Goal: Task Accomplishment & Management: Manage account settings

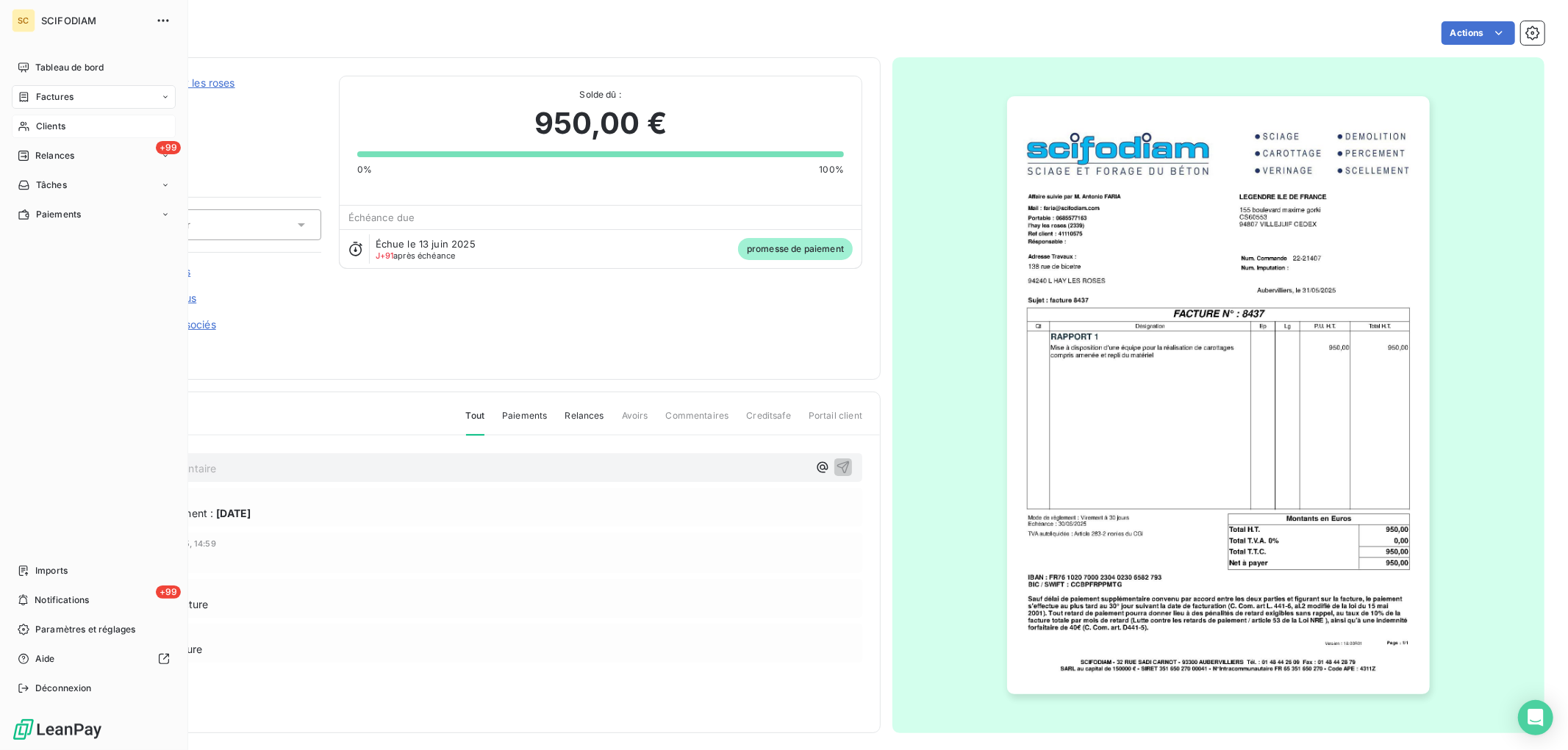
click at [36, 123] on span "Clients" at bounding box center [50, 126] width 29 height 13
click at [36, 100] on span "Factures" at bounding box center [54, 96] width 37 height 13
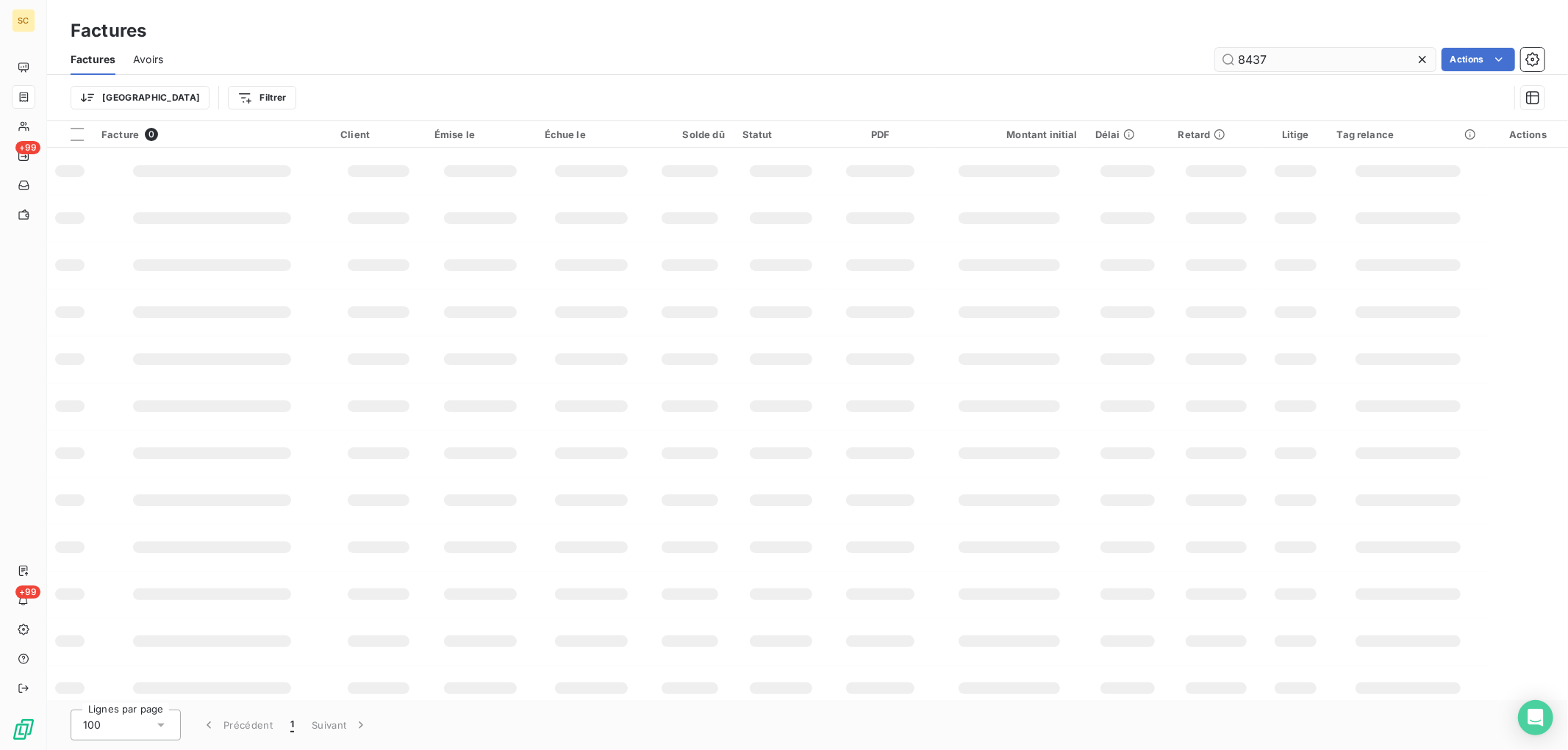
click at [1267, 59] on input "8437" at bounding box center [1326, 59] width 220 height 24
drag, startPoint x: 1280, startPoint y: 60, endPoint x: 1191, endPoint y: 47, distance: 89.9
click at [1145, 54] on div "8437 Actions" at bounding box center [862, 59] width 1364 height 24
type input "8416"
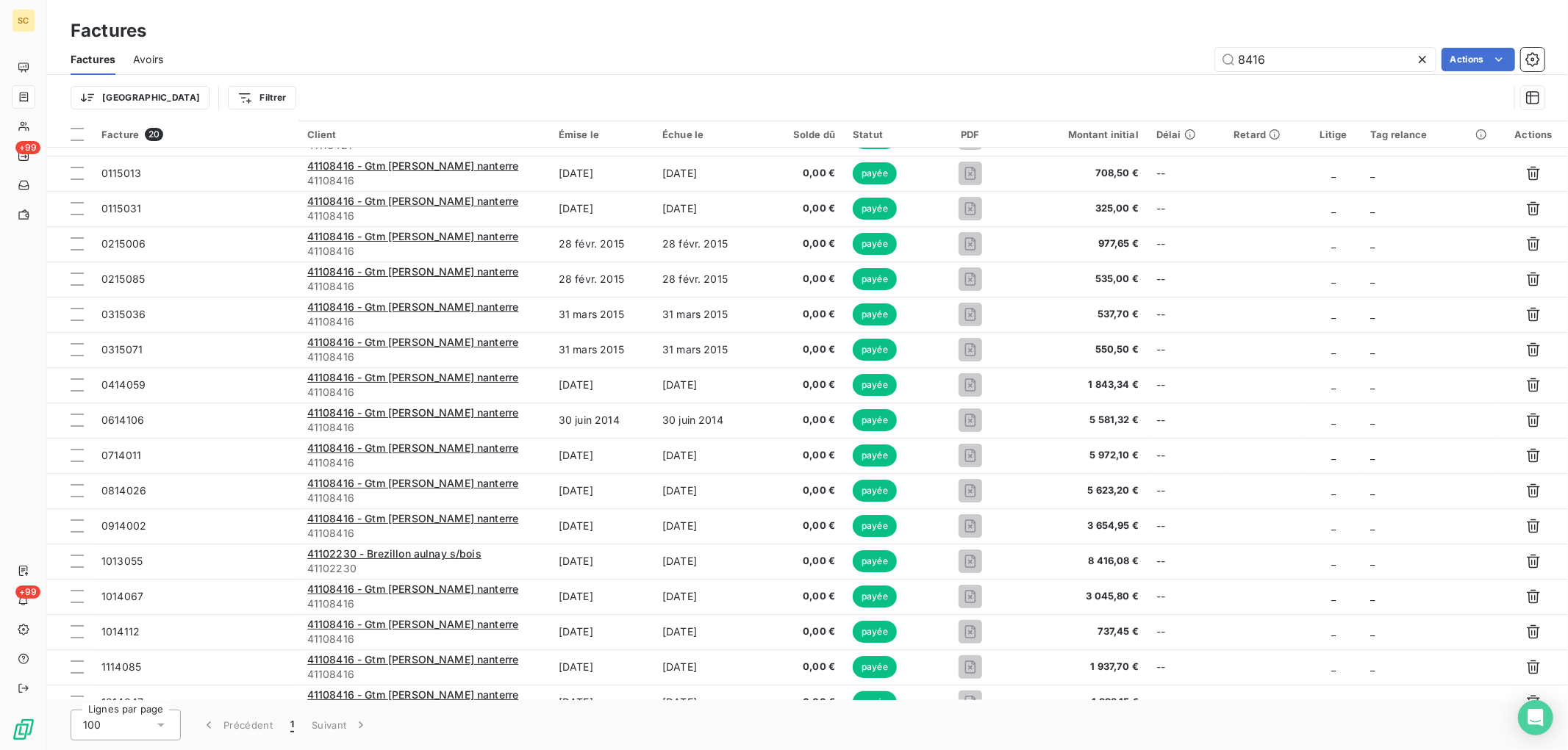
scroll to position [152, 0]
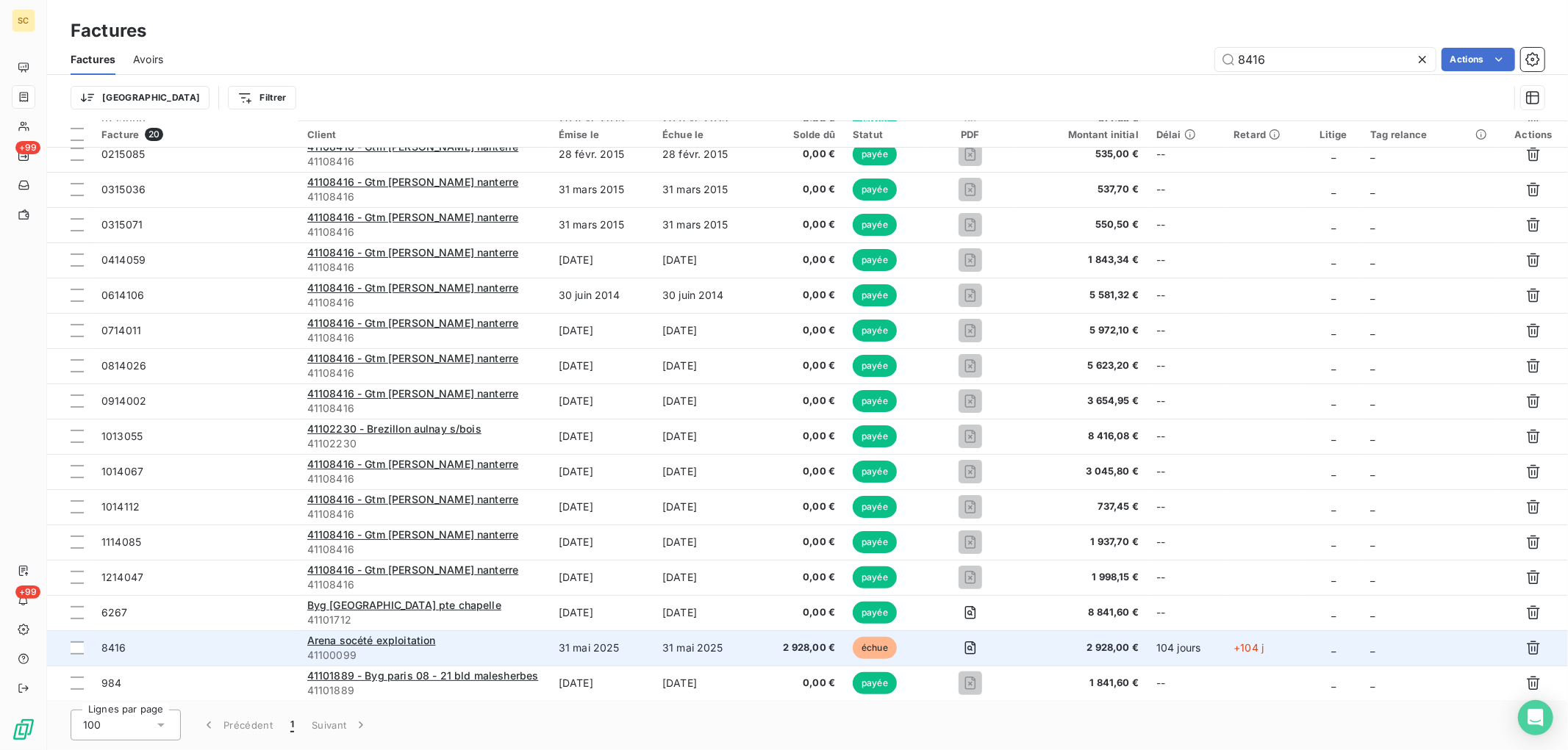
click at [519, 654] on span "41100099" at bounding box center [425, 655] width 234 height 15
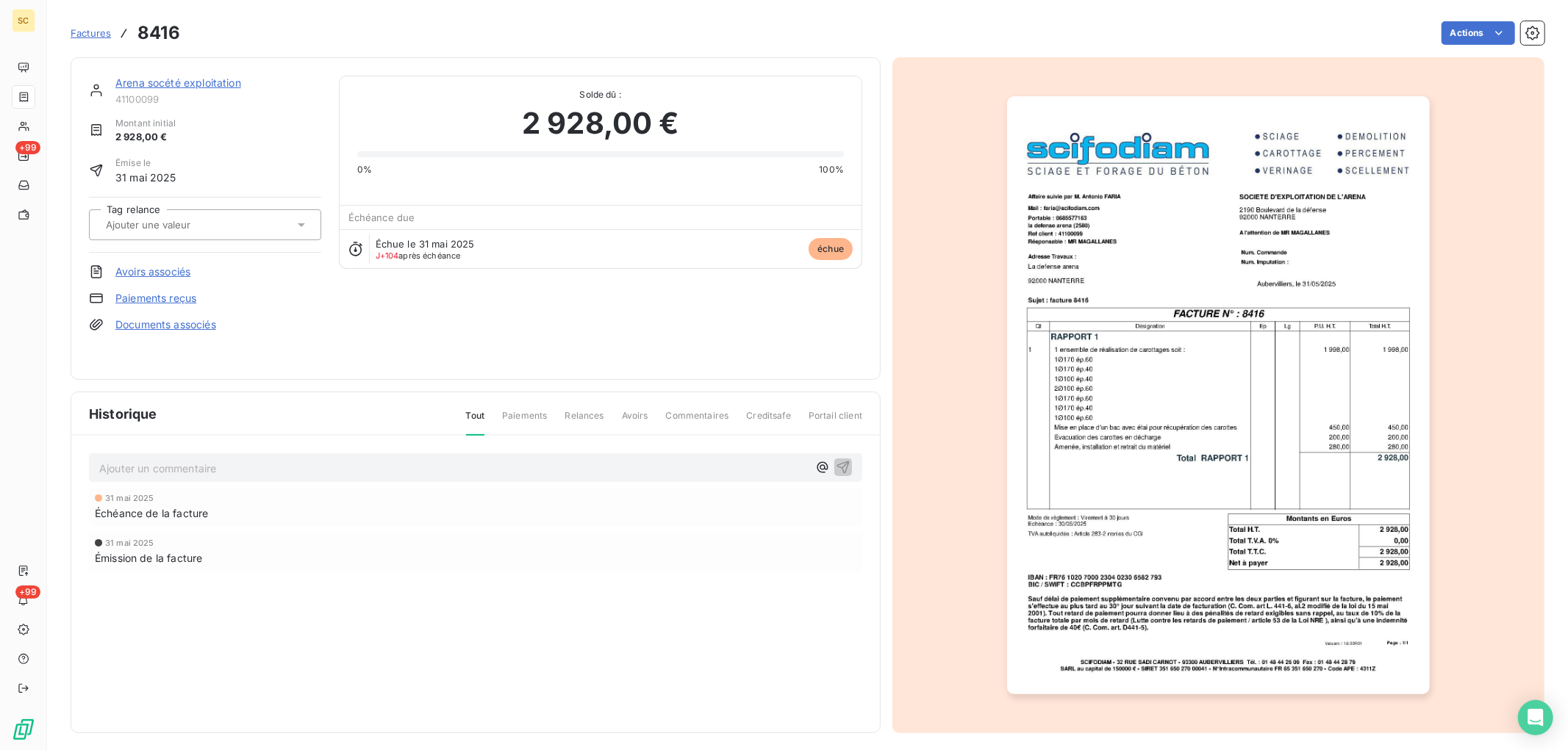
click at [263, 466] on p "Ajouter un commentaire ﻿" at bounding box center [454, 469] width 709 height 18
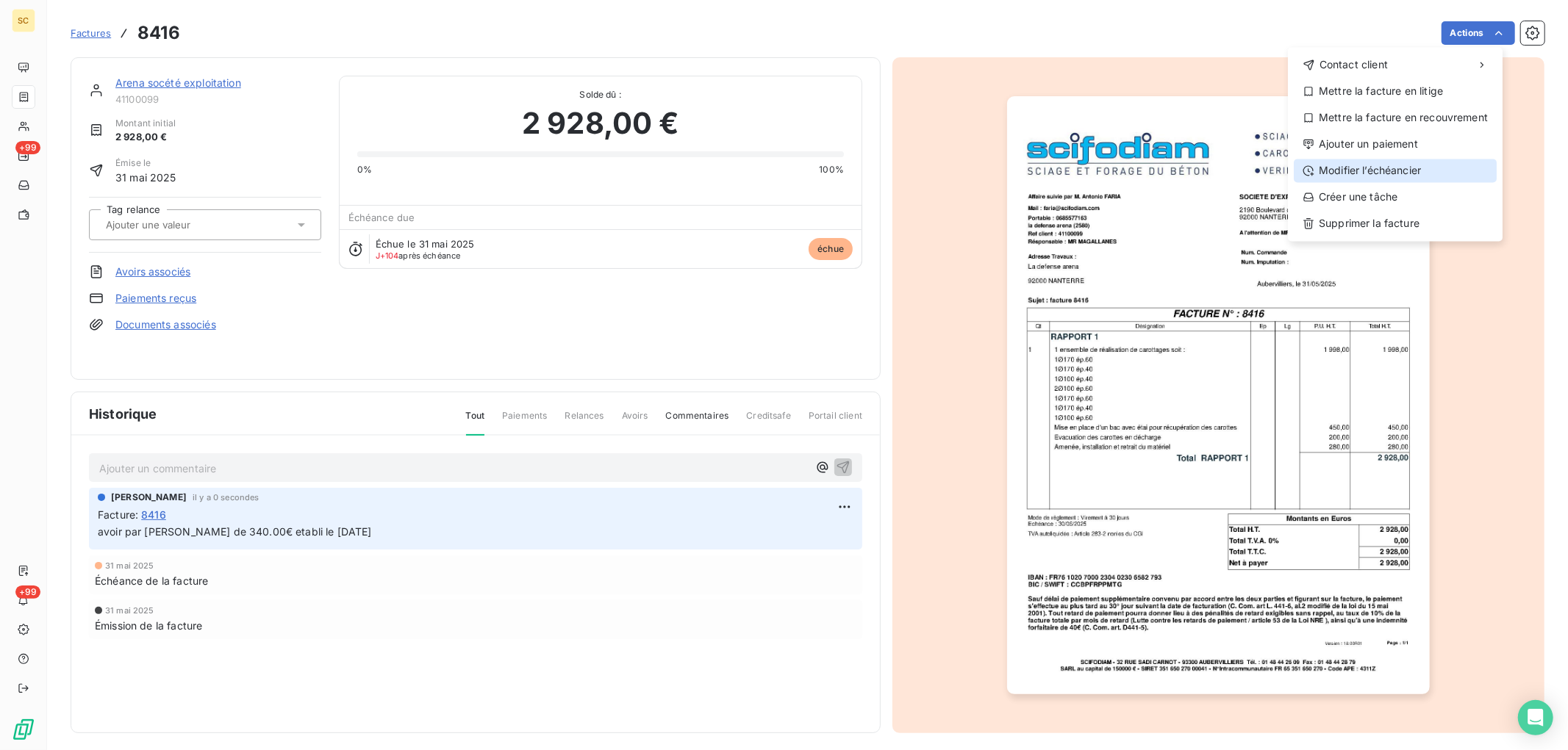
click at [1358, 166] on div "Modifier l’échéancier" at bounding box center [1395, 170] width 203 height 24
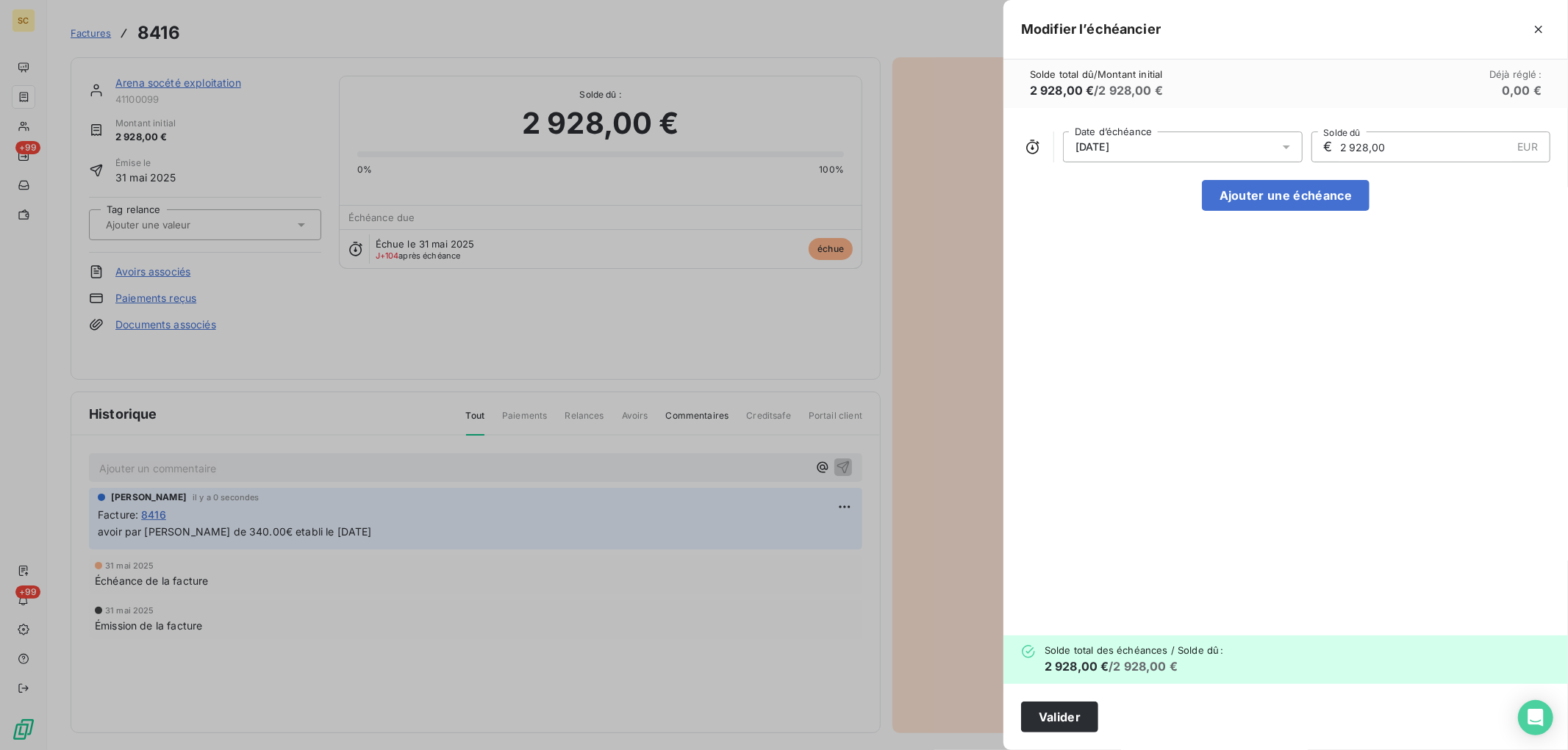
click at [1095, 151] on span "[DATE]" at bounding box center [1092, 147] width 34 height 11
click at [1274, 203] on icon "Go to next month" at bounding box center [1272, 204] width 7 height 11
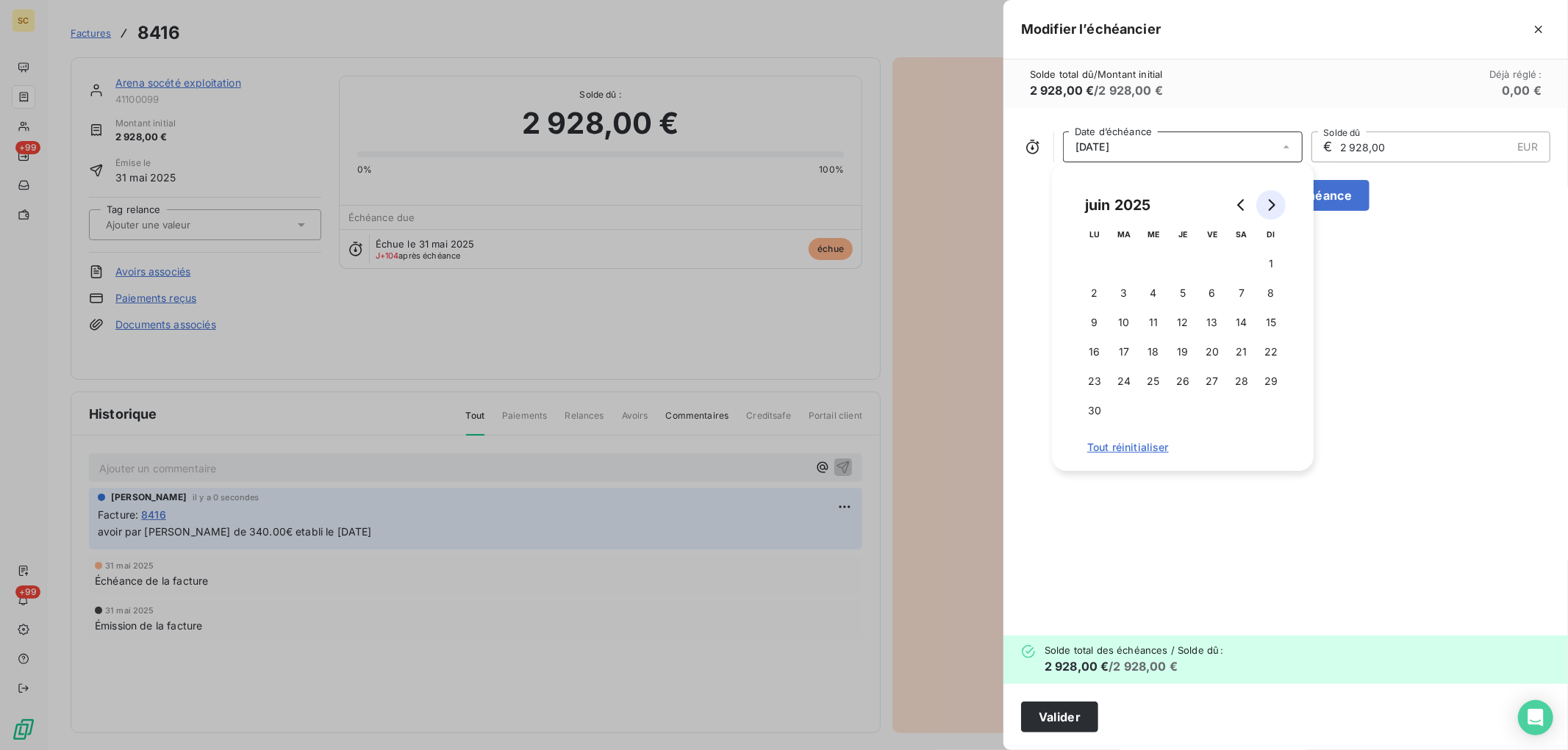
click at [1274, 203] on icon "Go to next month" at bounding box center [1272, 204] width 7 height 11
click at [1276, 290] on button "12" at bounding box center [1271, 293] width 29 height 29
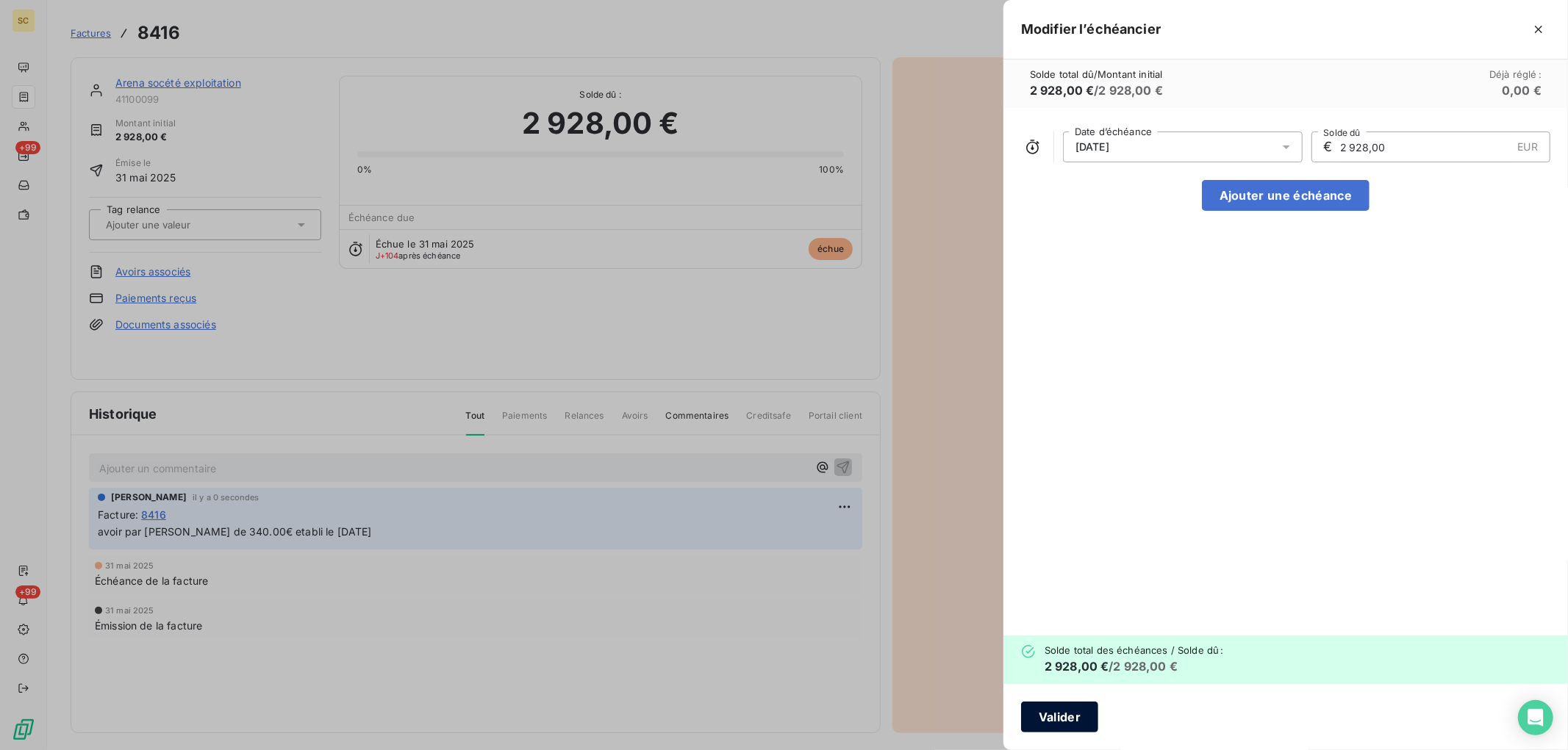
click at [1040, 722] on button "Valider" at bounding box center [1059, 717] width 77 height 31
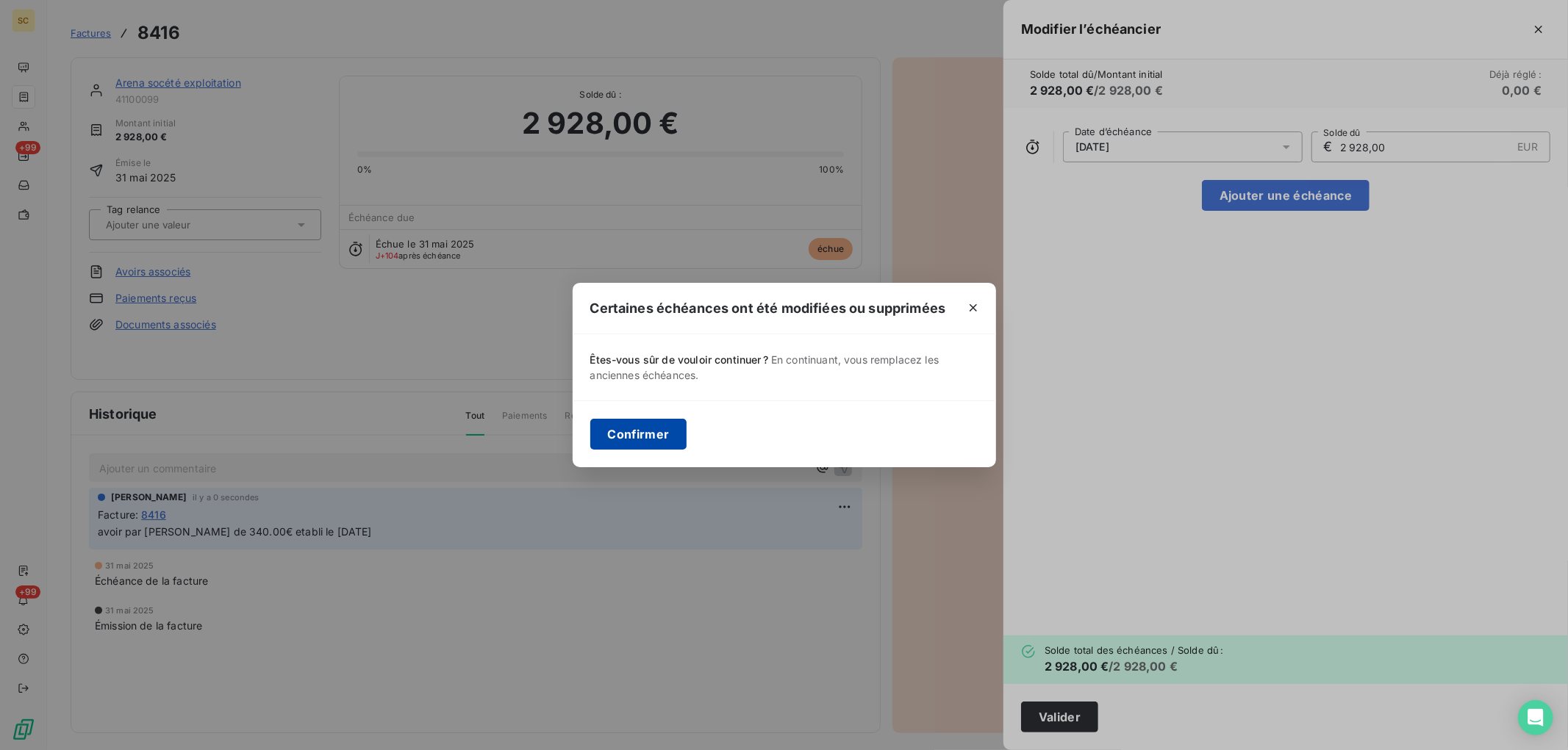
click at [647, 435] on button "Confirmer" at bounding box center [639, 434] width 97 height 31
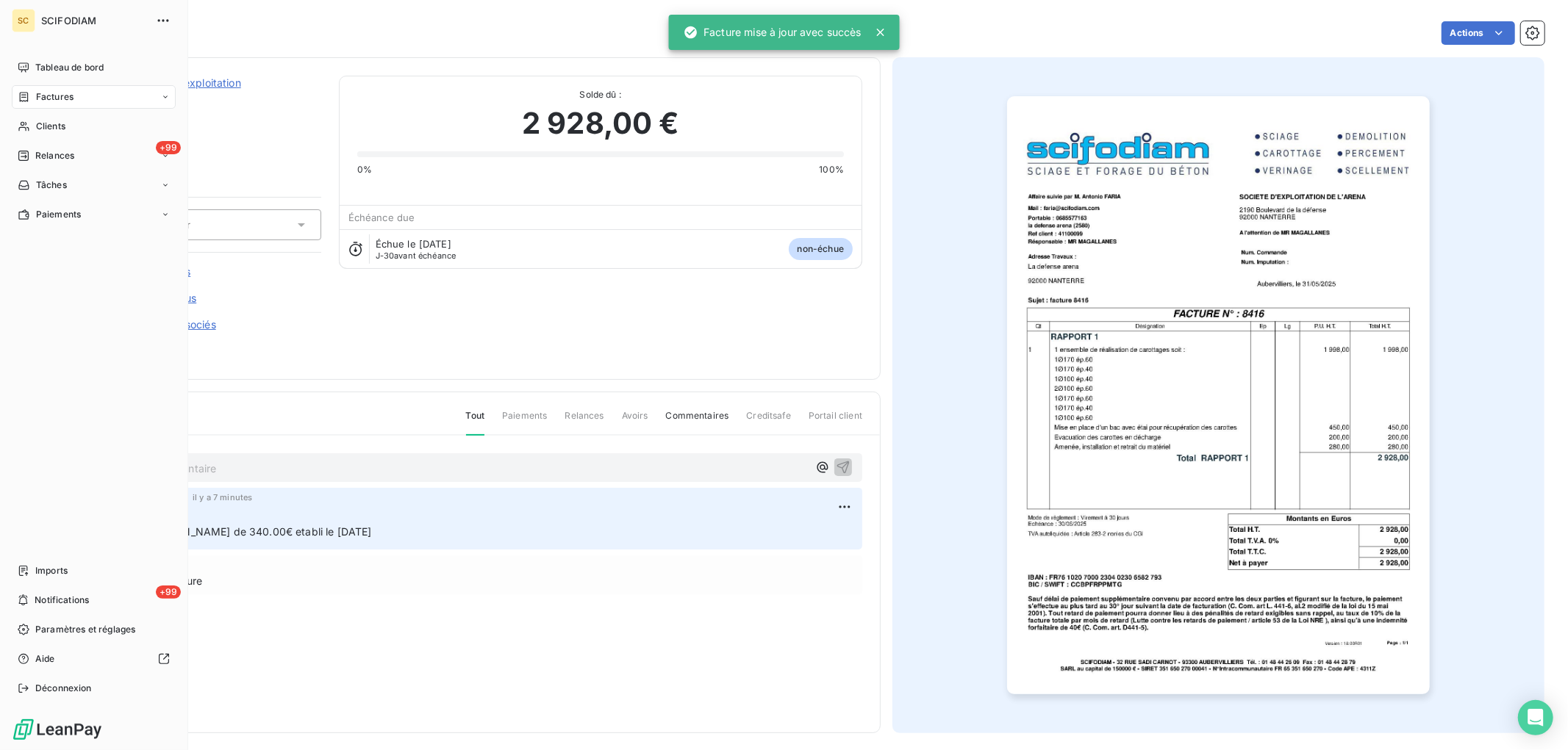
click at [30, 92] on div "Factures" at bounding box center [45, 96] width 56 height 13
drag, startPoint x: 24, startPoint y: 93, endPoint x: 78, endPoint y: 90, distance: 54.1
click at [24, 93] on icon at bounding box center [24, 96] width 12 height 11
click at [31, 119] on div "Clients" at bounding box center [93, 126] width 164 height 24
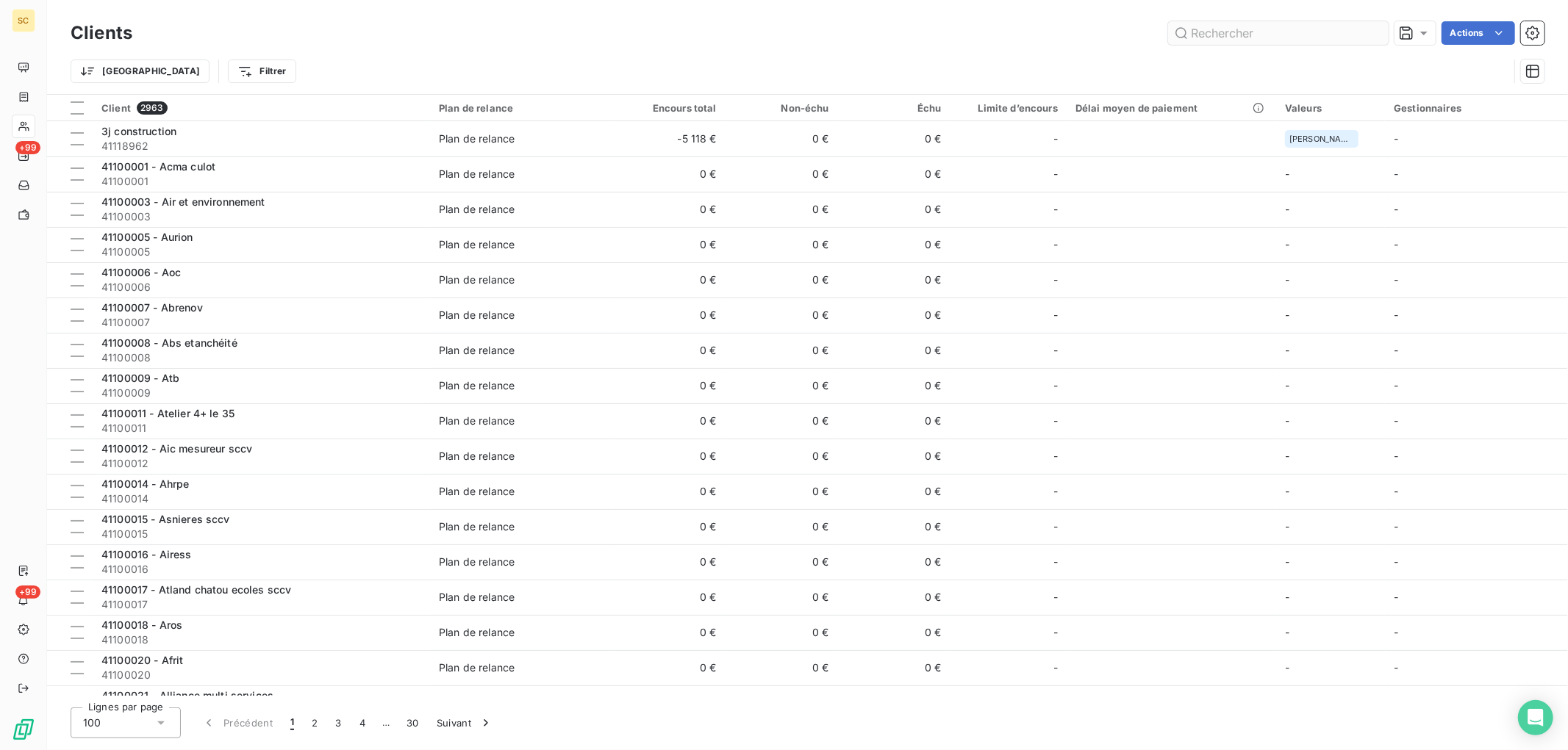
click at [1205, 31] on input "text" at bounding box center [1278, 33] width 220 height 24
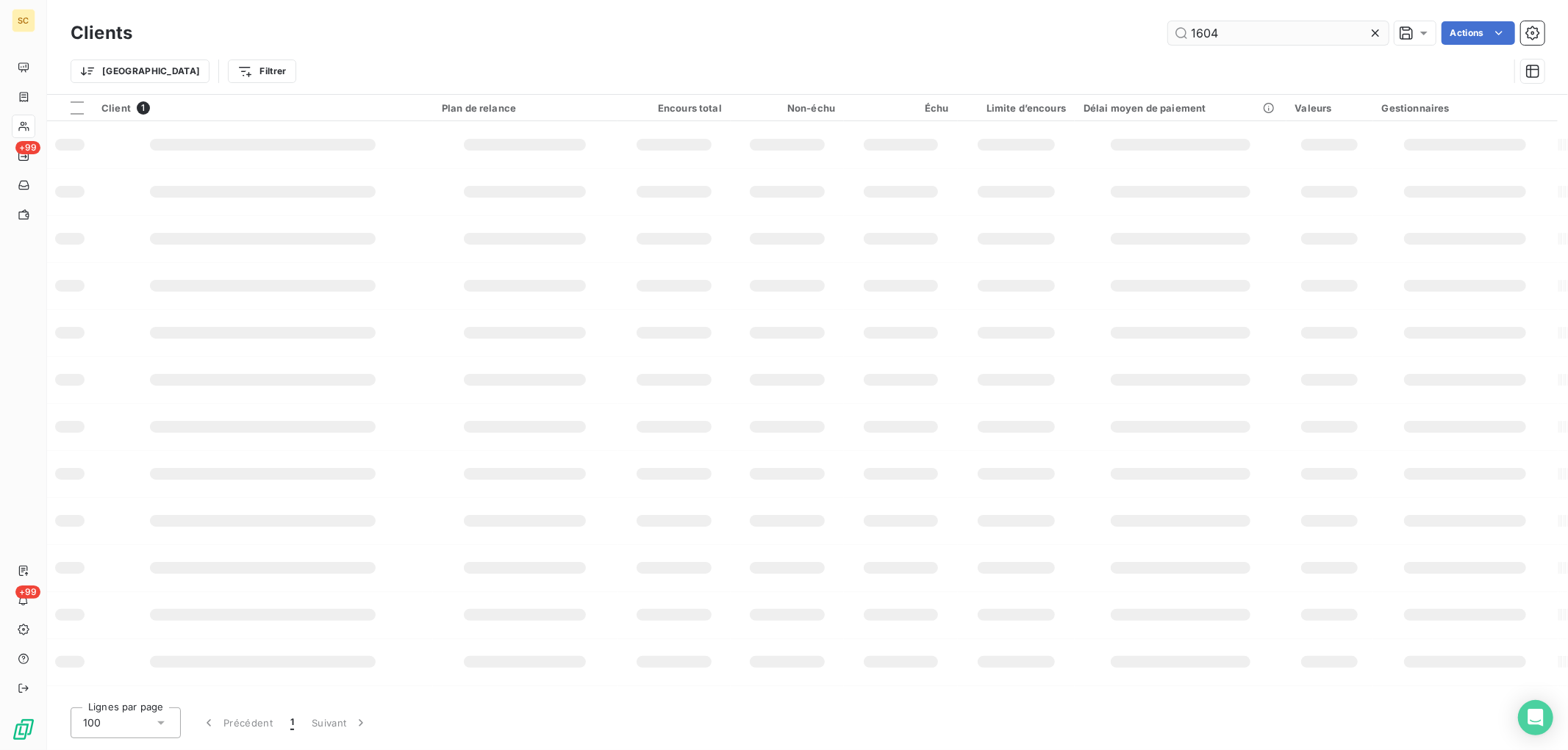
type input "1604"
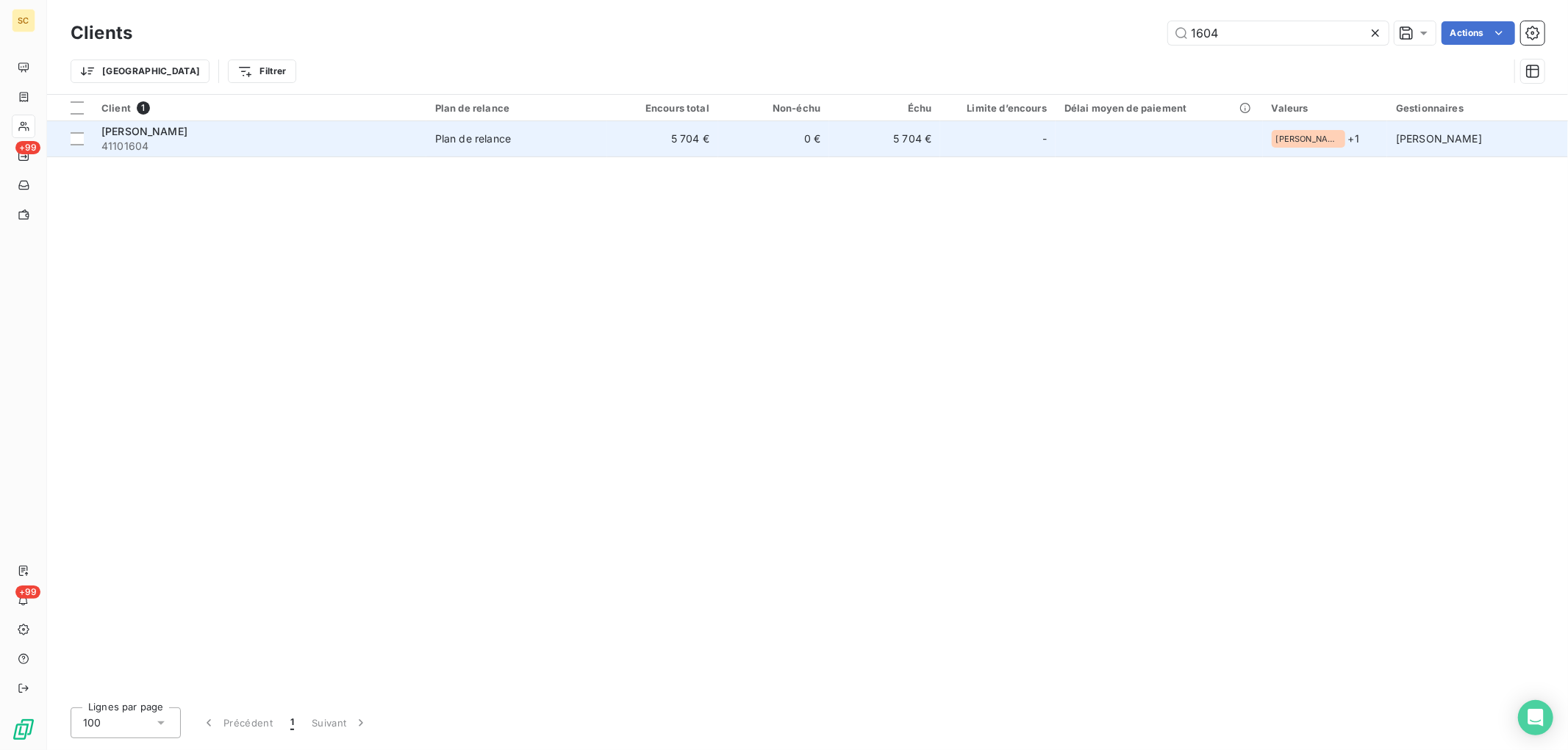
click at [606, 150] on td "Plan de relance" at bounding box center [517, 139] width 181 height 35
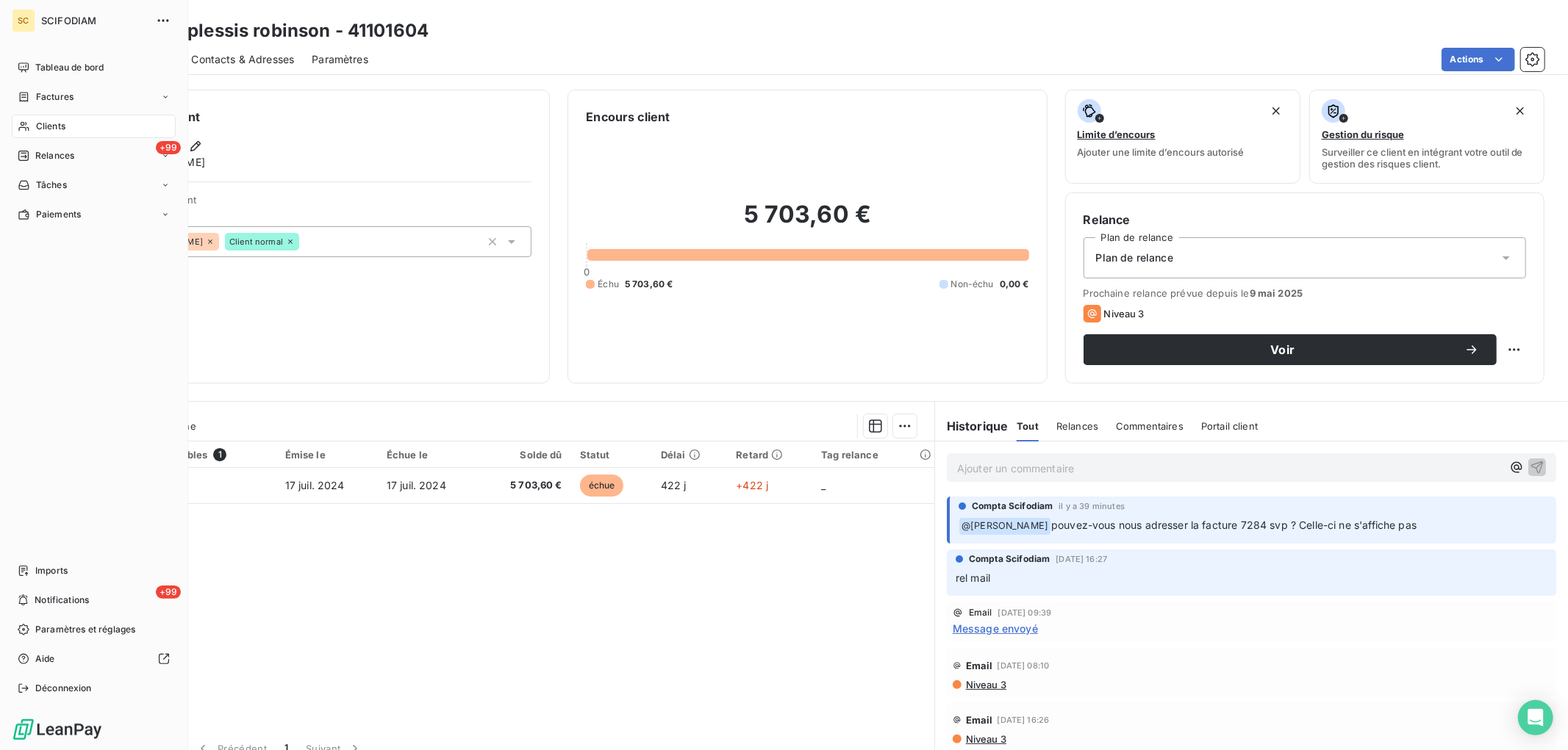
click at [47, 127] on span "Clients" at bounding box center [50, 126] width 29 height 13
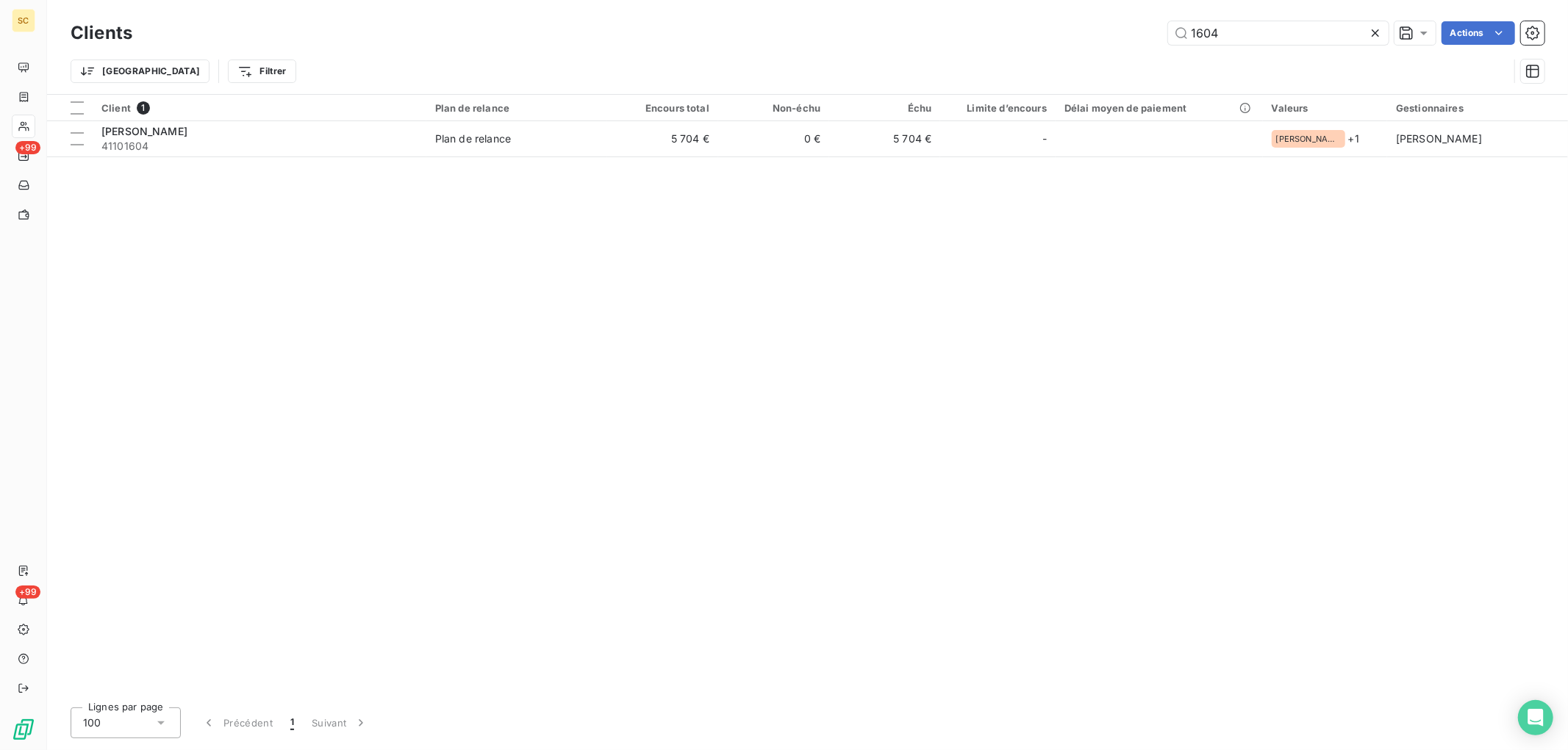
click at [782, 62] on div "Clients 1604 Actions Trier Filtrer" at bounding box center [807, 56] width 1474 height 76
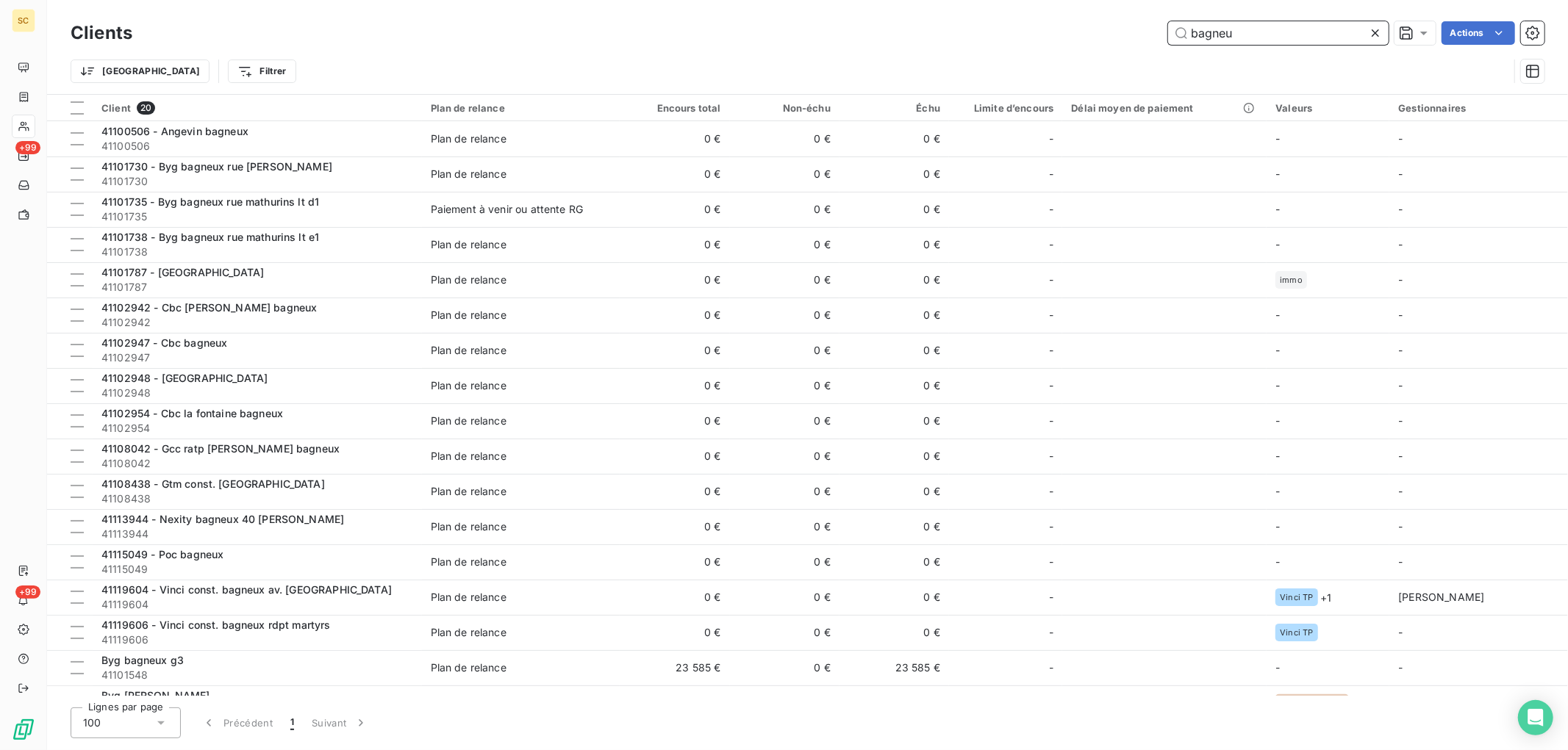
drag, startPoint x: 1268, startPoint y: 32, endPoint x: 890, endPoint y: 24, distance: 378.1
click at [932, 34] on div "bagneu Actions" at bounding box center [847, 33] width 1394 height 24
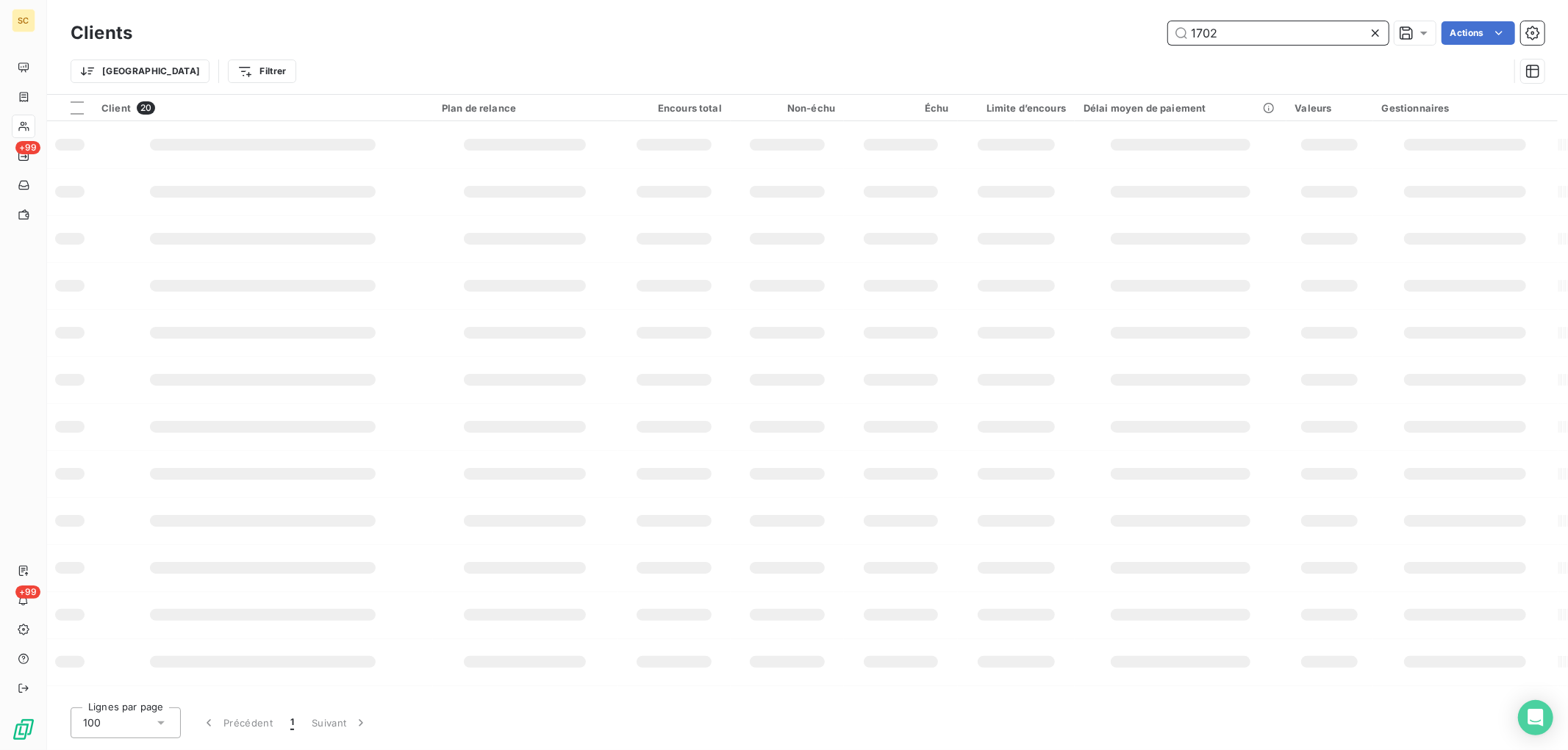
type input "1702"
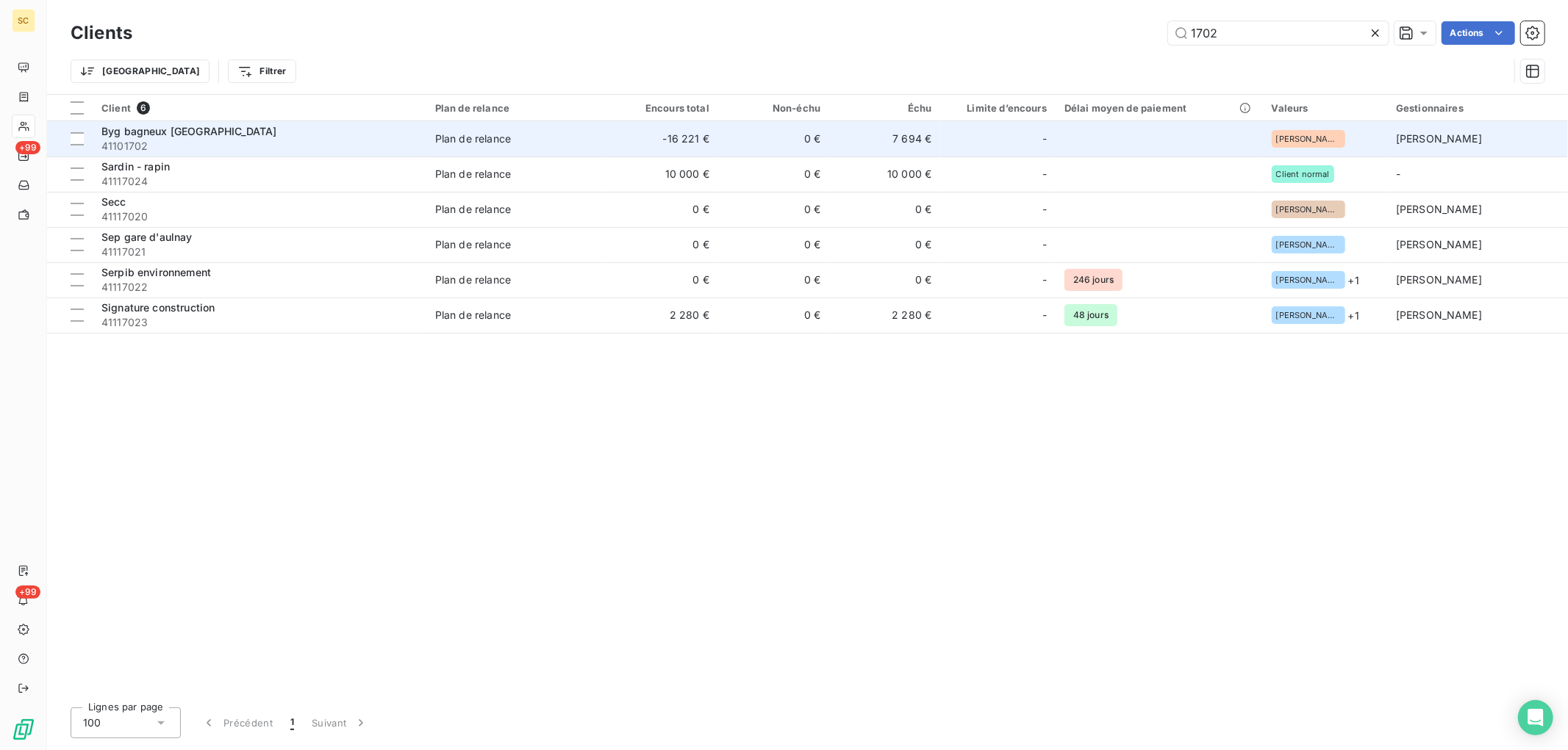
click at [242, 144] on span "41101702" at bounding box center [259, 146] width 316 height 15
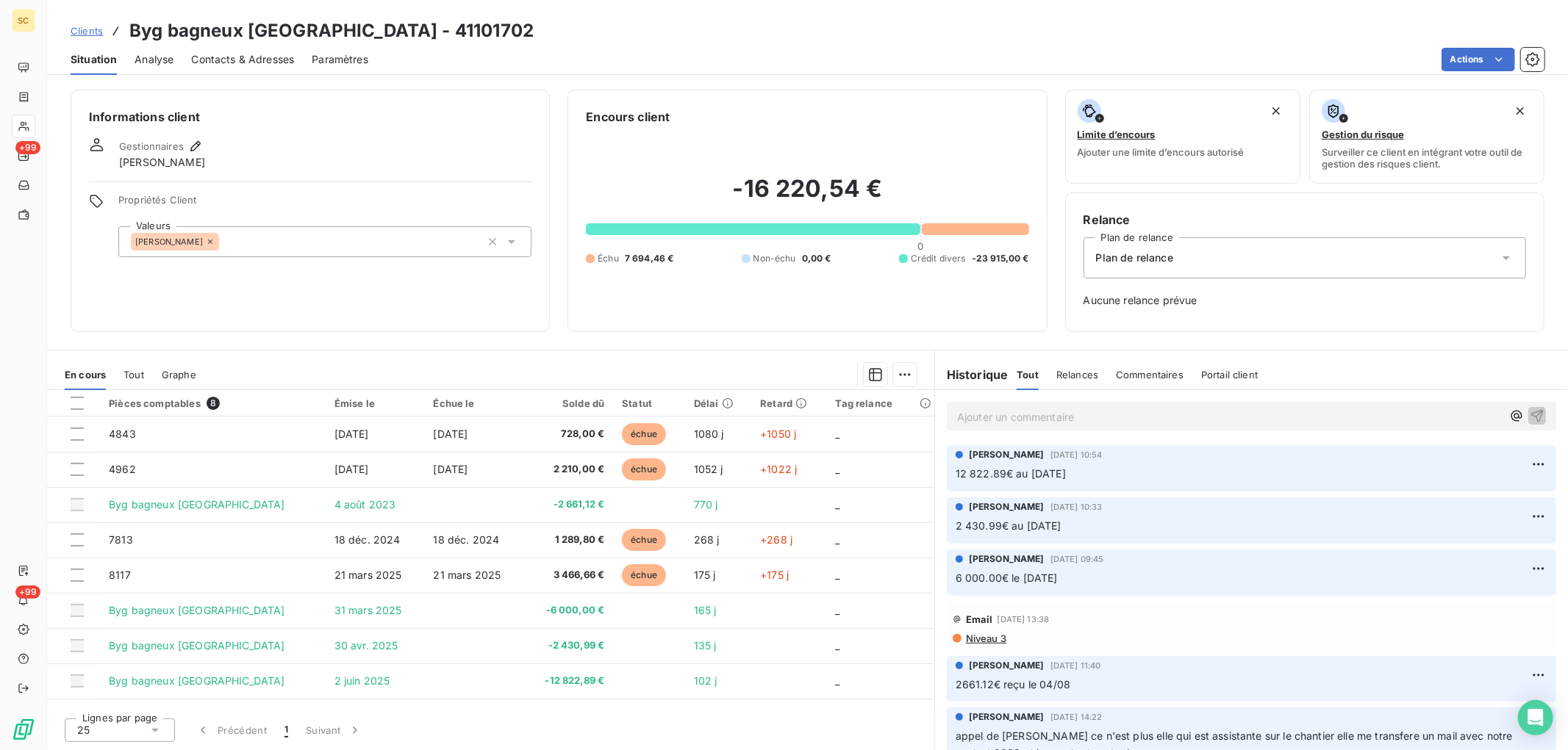
click at [1151, 424] on p "Ajouter un commentaire ﻿" at bounding box center [1230, 417] width 545 height 18
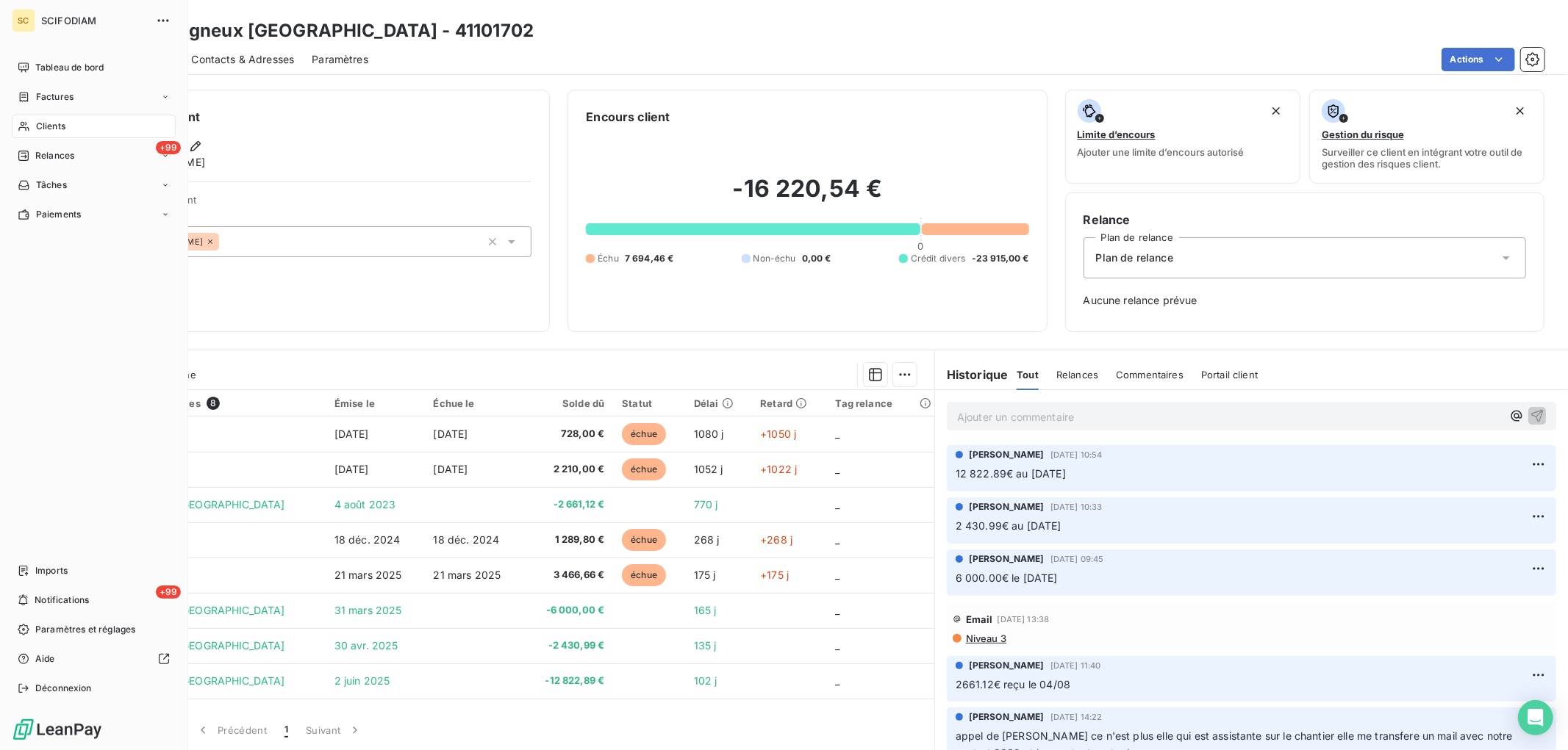
click at [41, 123] on span "Clients" at bounding box center [50, 126] width 29 height 13
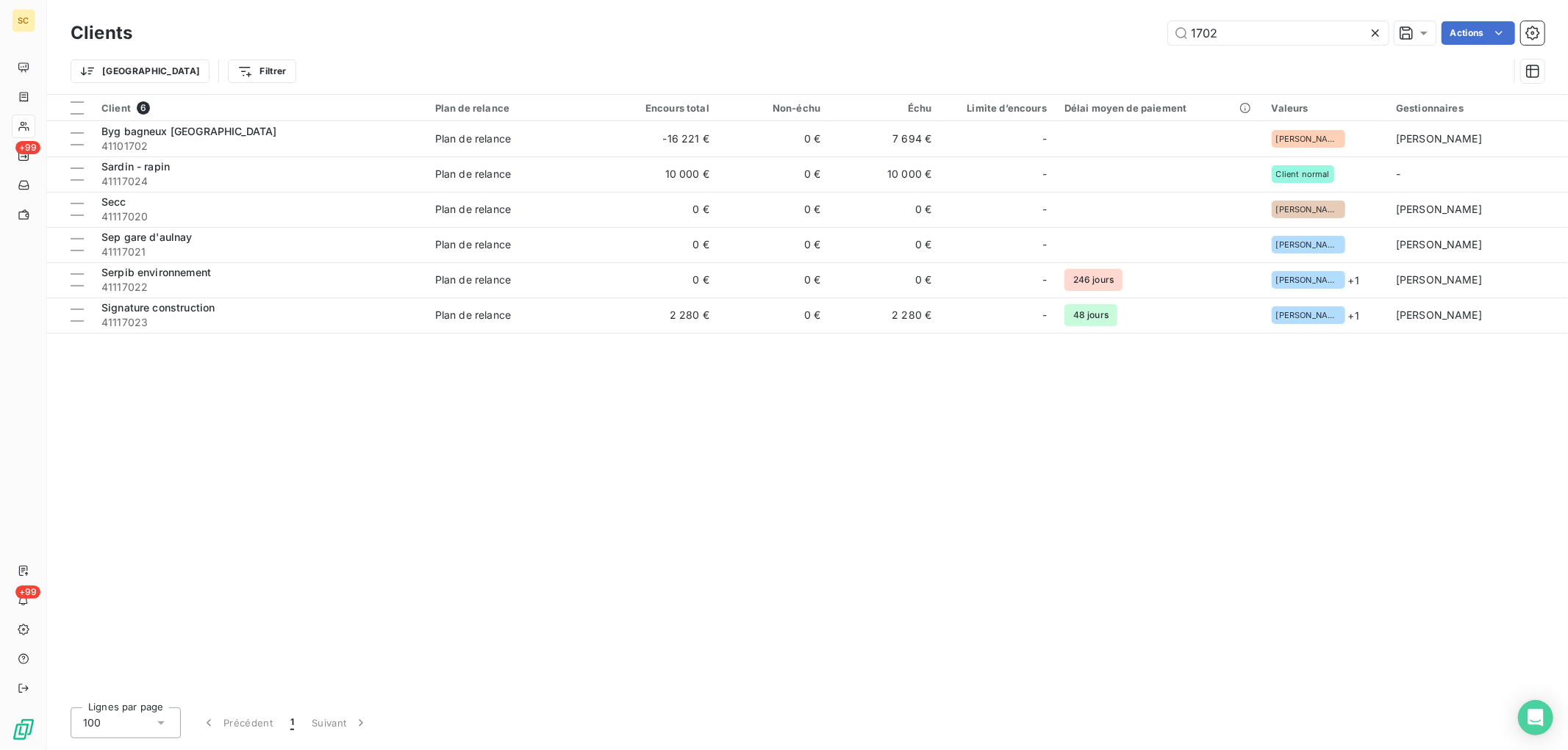
drag, startPoint x: 1106, startPoint y: 40, endPoint x: 1065, endPoint y: 8, distance: 52.0
click at [1079, 26] on div "1702 Actions" at bounding box center [847, 33] width 1394 height 24
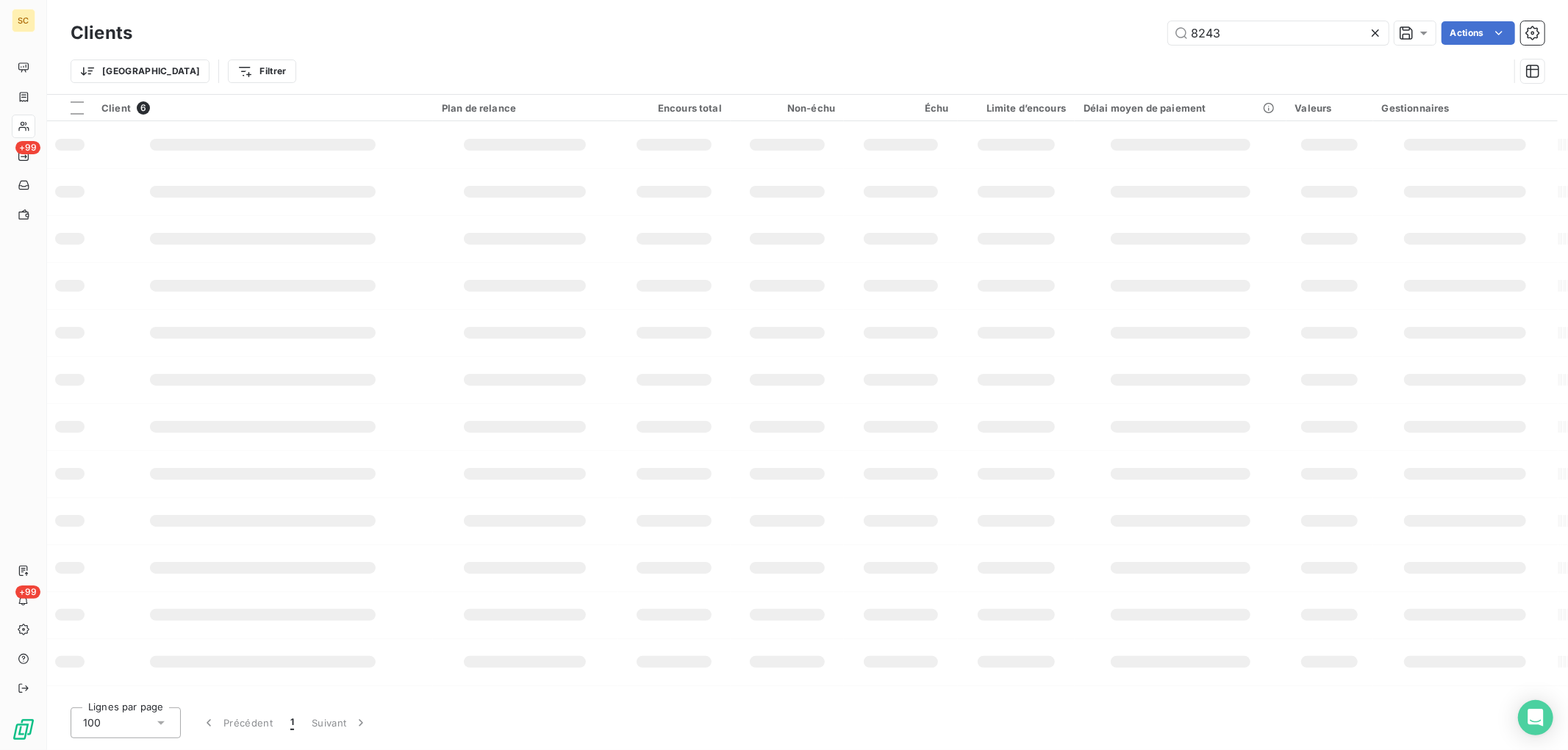
type input "8243"
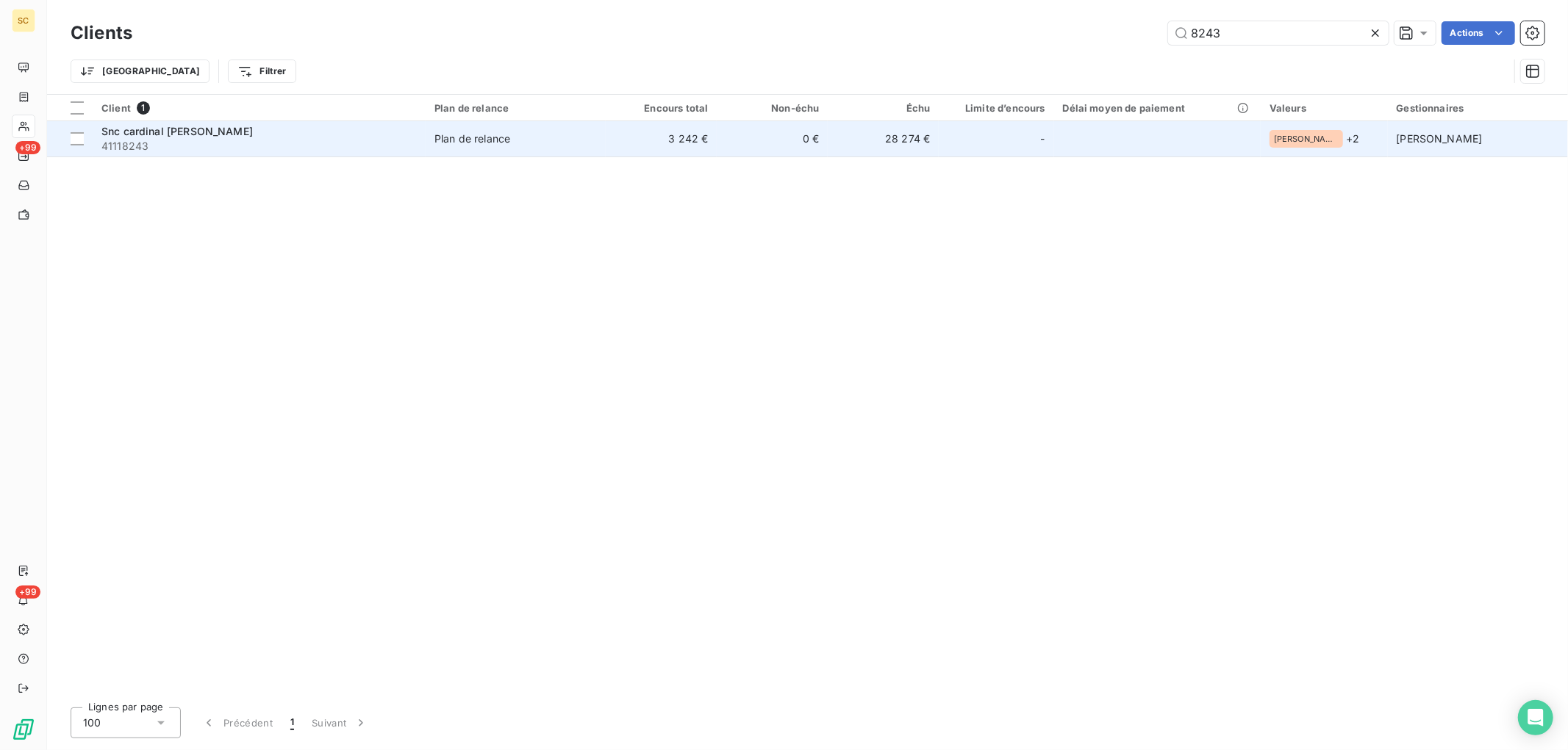
click at [494, 141] on div "Plan de relance" at bounding box center [472, 138] width 76 height 15
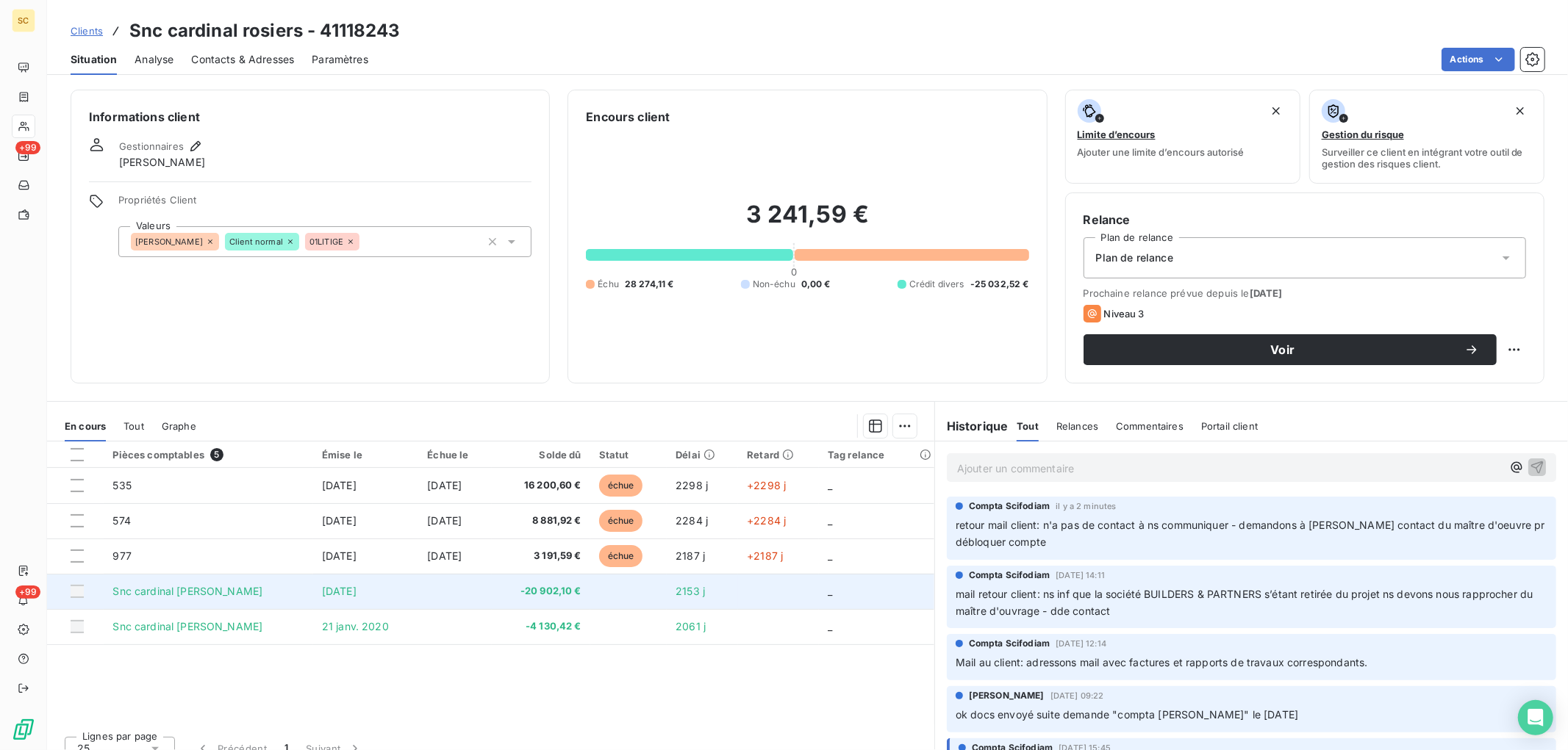
click at [207, 598] on td "Snc cardinal [PERSON_NAME]" at bounding box center [208, 592] width 209 height 35
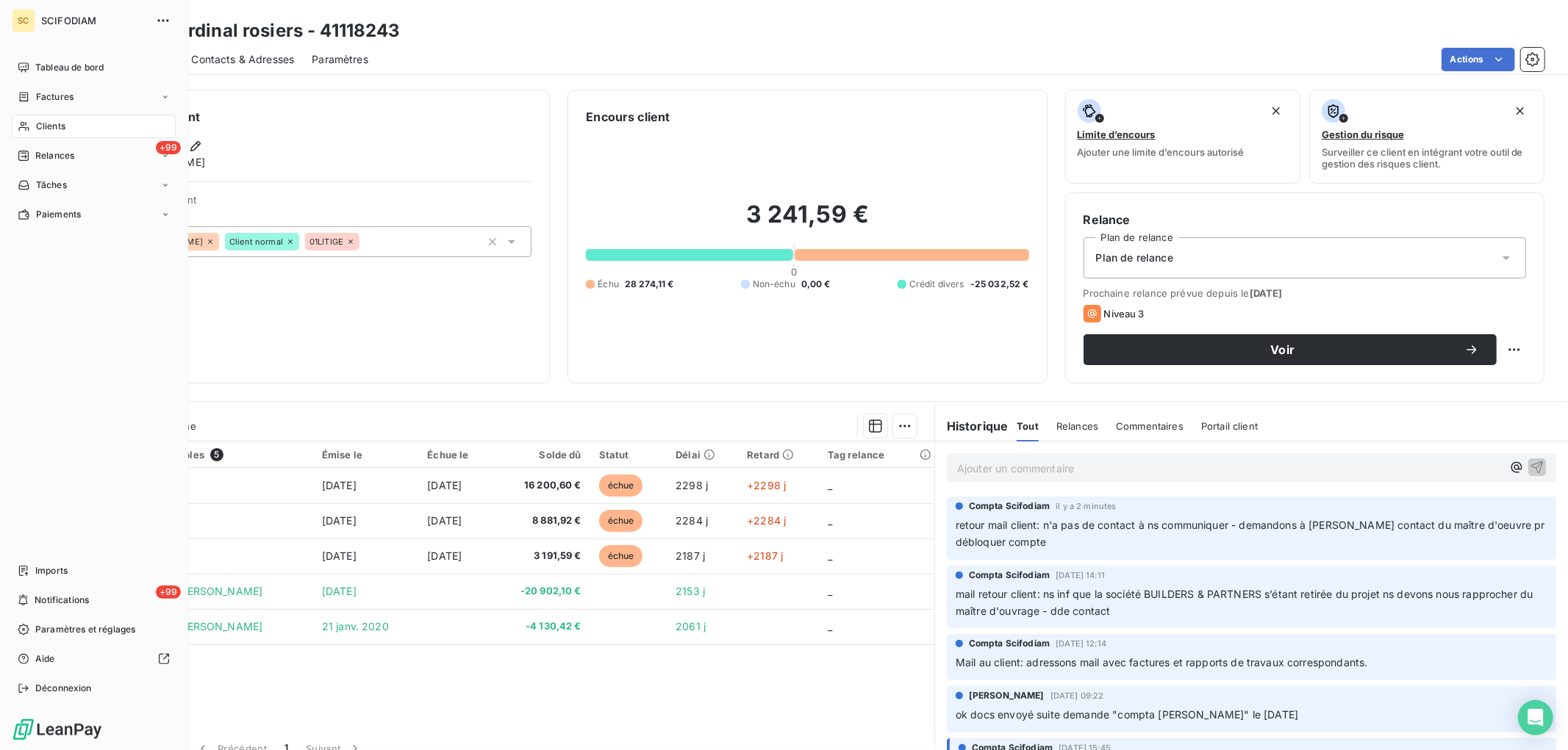
drag, startPoint x: 41, startPoint y: 123, endPoint x: 82, endPoint y: 119, distance: 41.2
click at [42, 123] on span "Clients" at bounding box center [50, 126] width 29 height 13
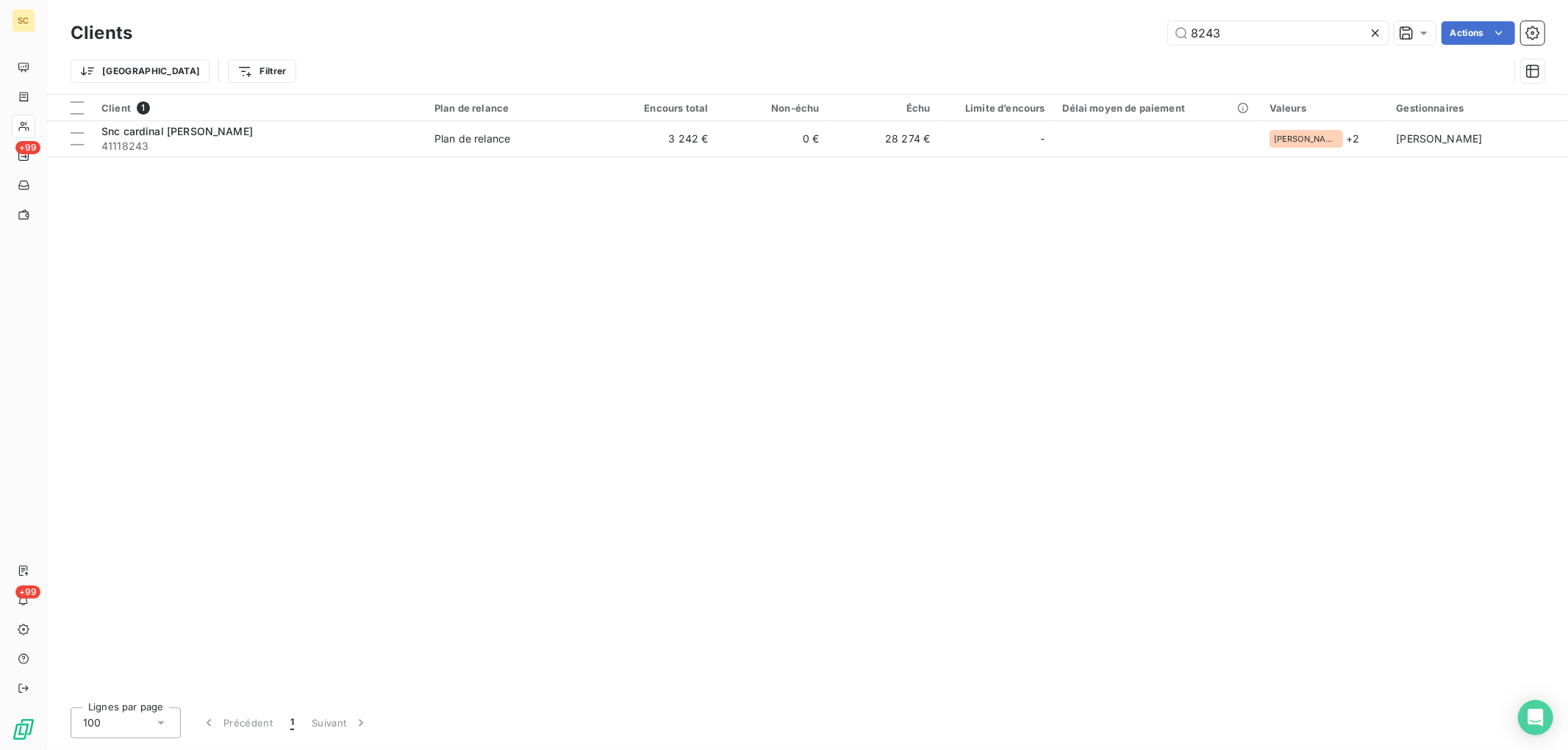
drag, startPoint x: 1262, startPoint y: 24, endPoint x: 844, endPoint y: 2, distance: 418.6
click at [865, 34] on div "8243 Actions" at bounding box center [847, 33] width 1394 height 24
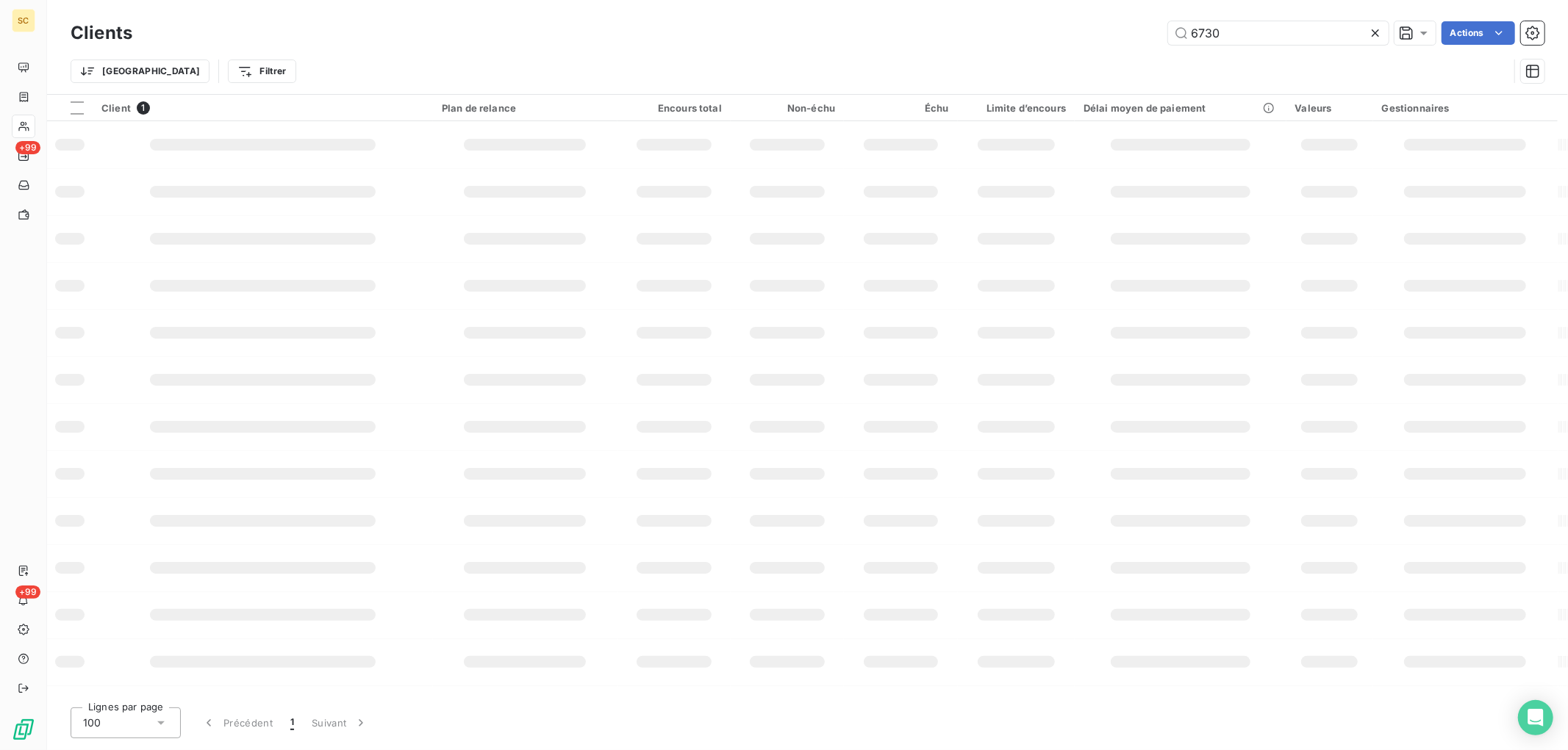
type input "6730"
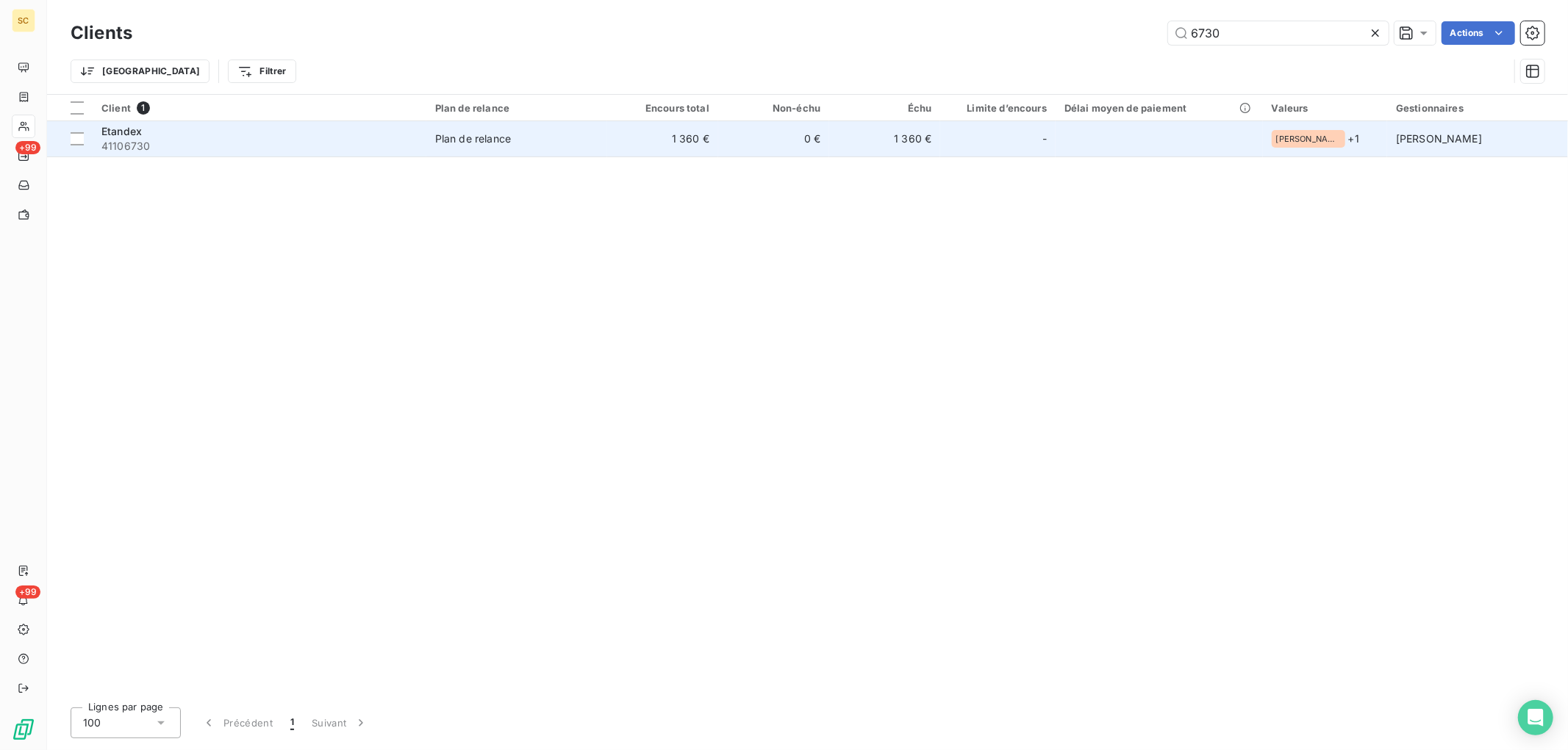
click at [636, 135] on td "1 360 €" at bounding box center [662, 139] width 111 height 35
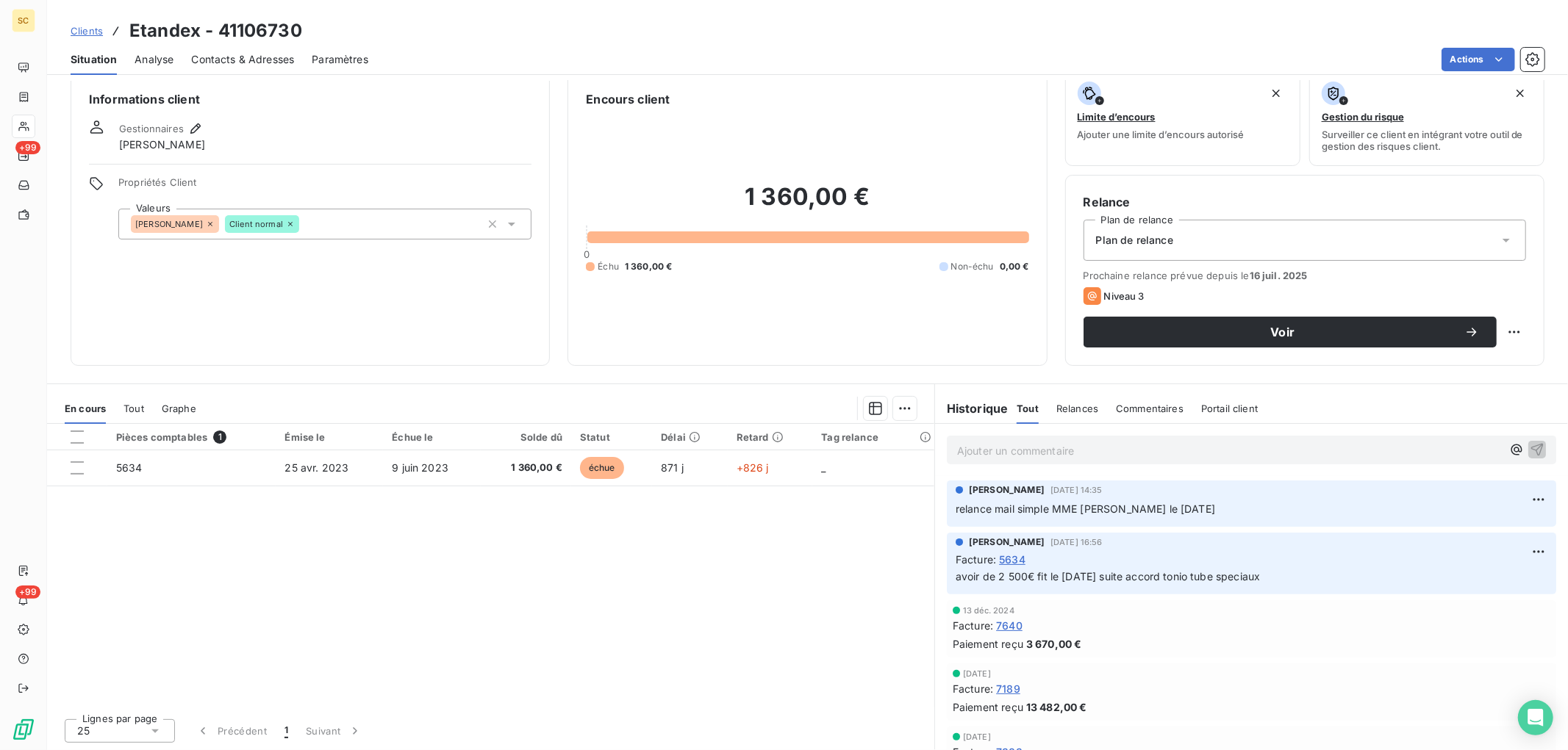
scroll to position [420, 0]
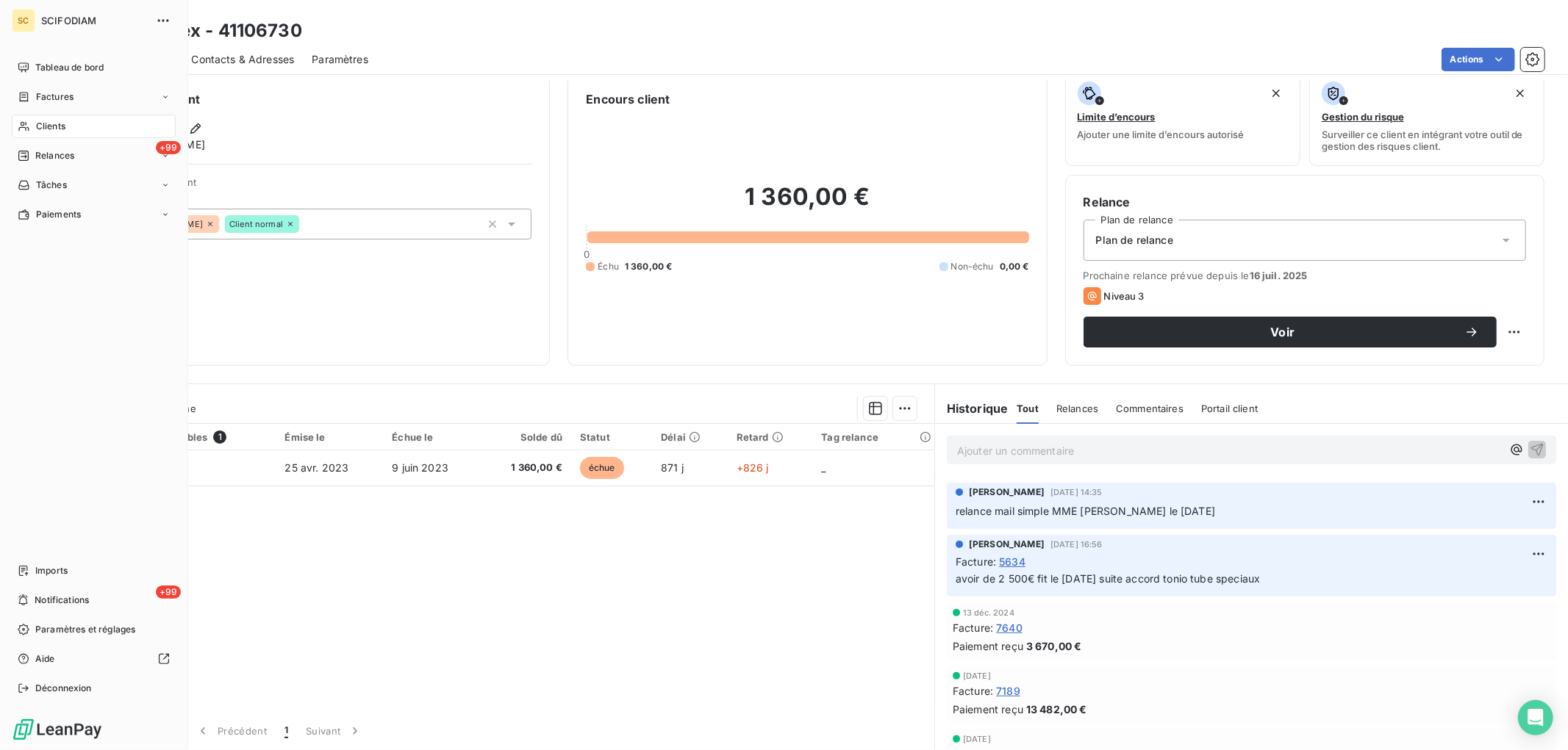
click at [12, 128] on div "Clients" at bounding box center [93, 126] width 164 height 24
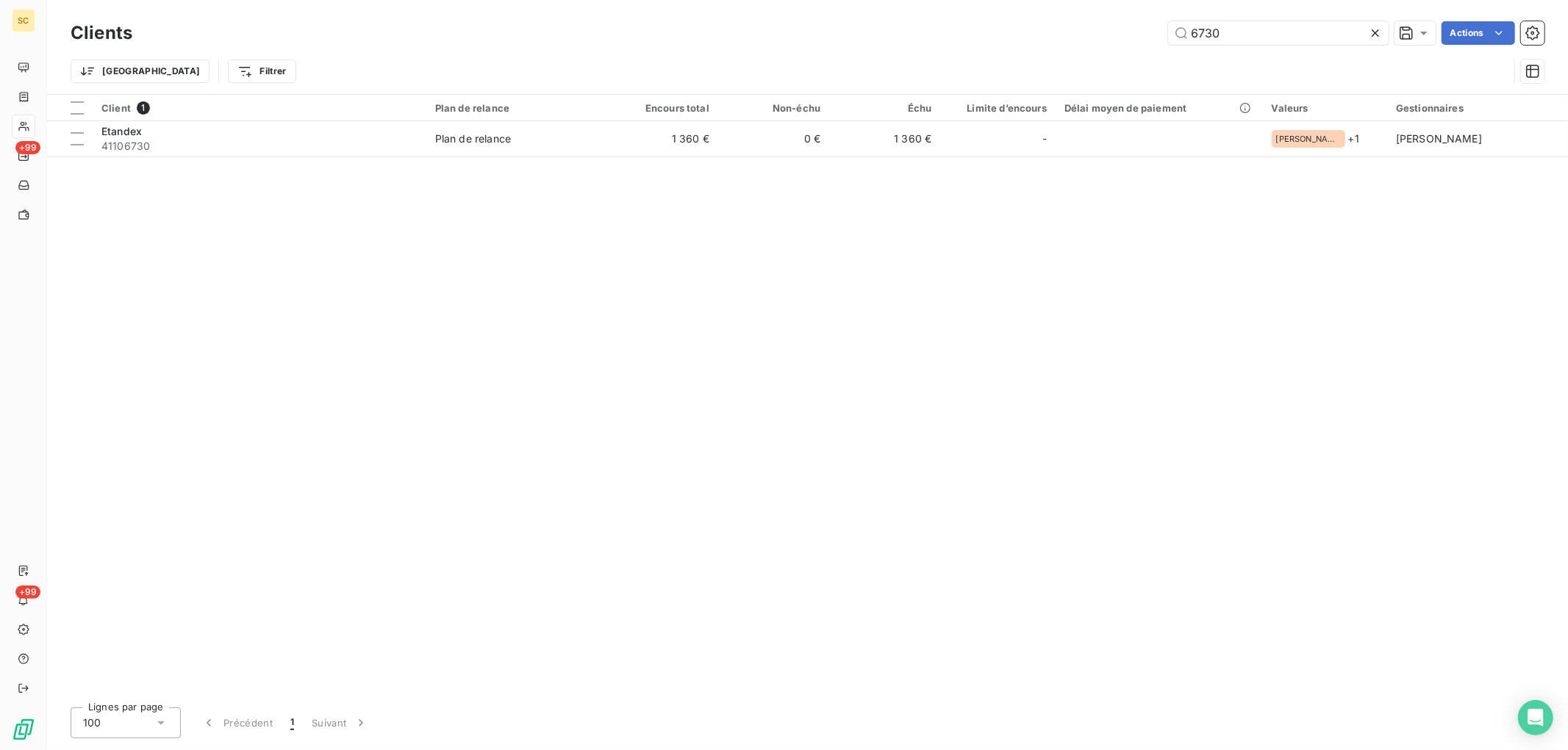
drag, startPoint x: 995, startPoint y: 16, endPoint x: 904, endPoint y: 20, distance: 91.1
click at [906, 21] on div "6730 Actions" at bounding box center [847, 33] width 1394 height 24
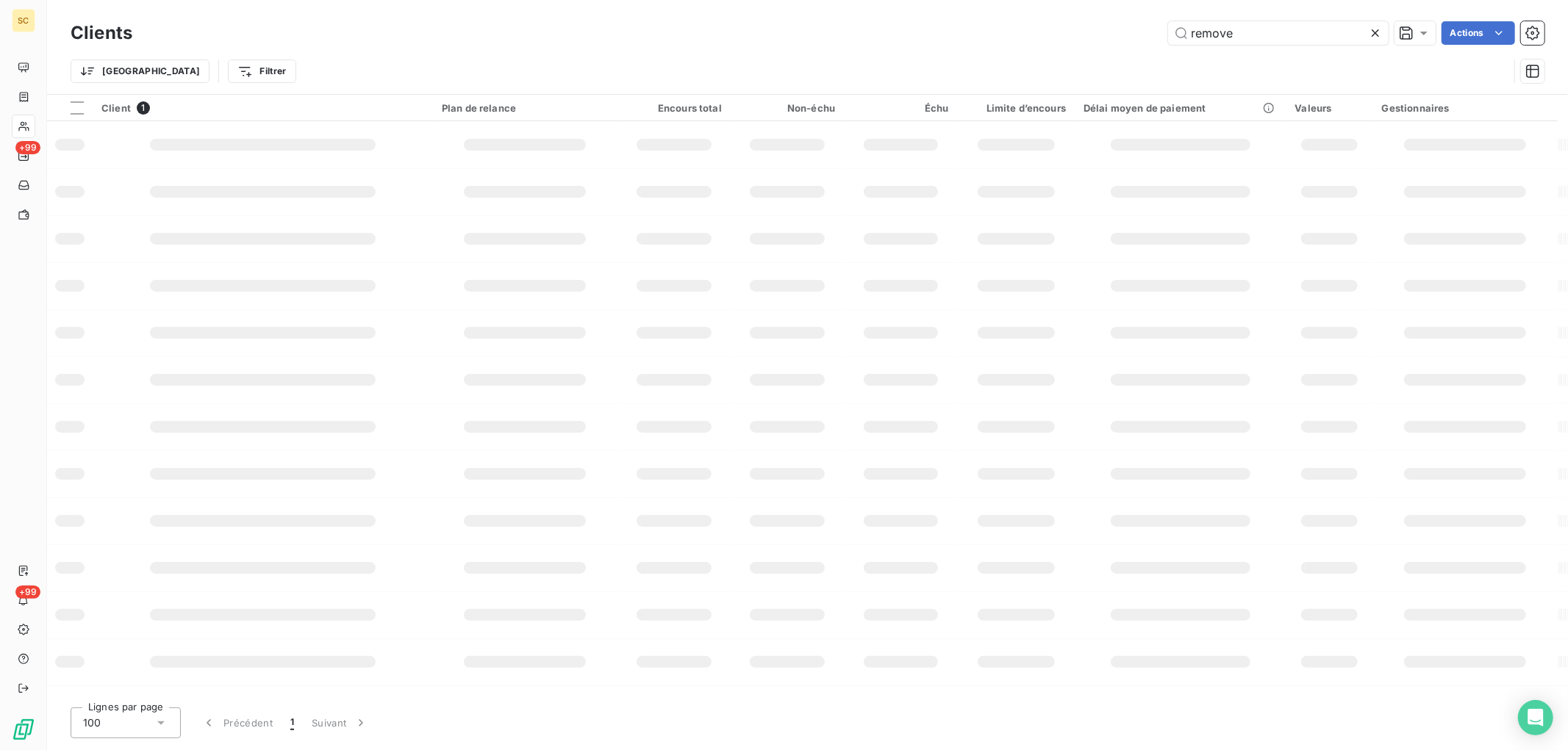
type input "remove"
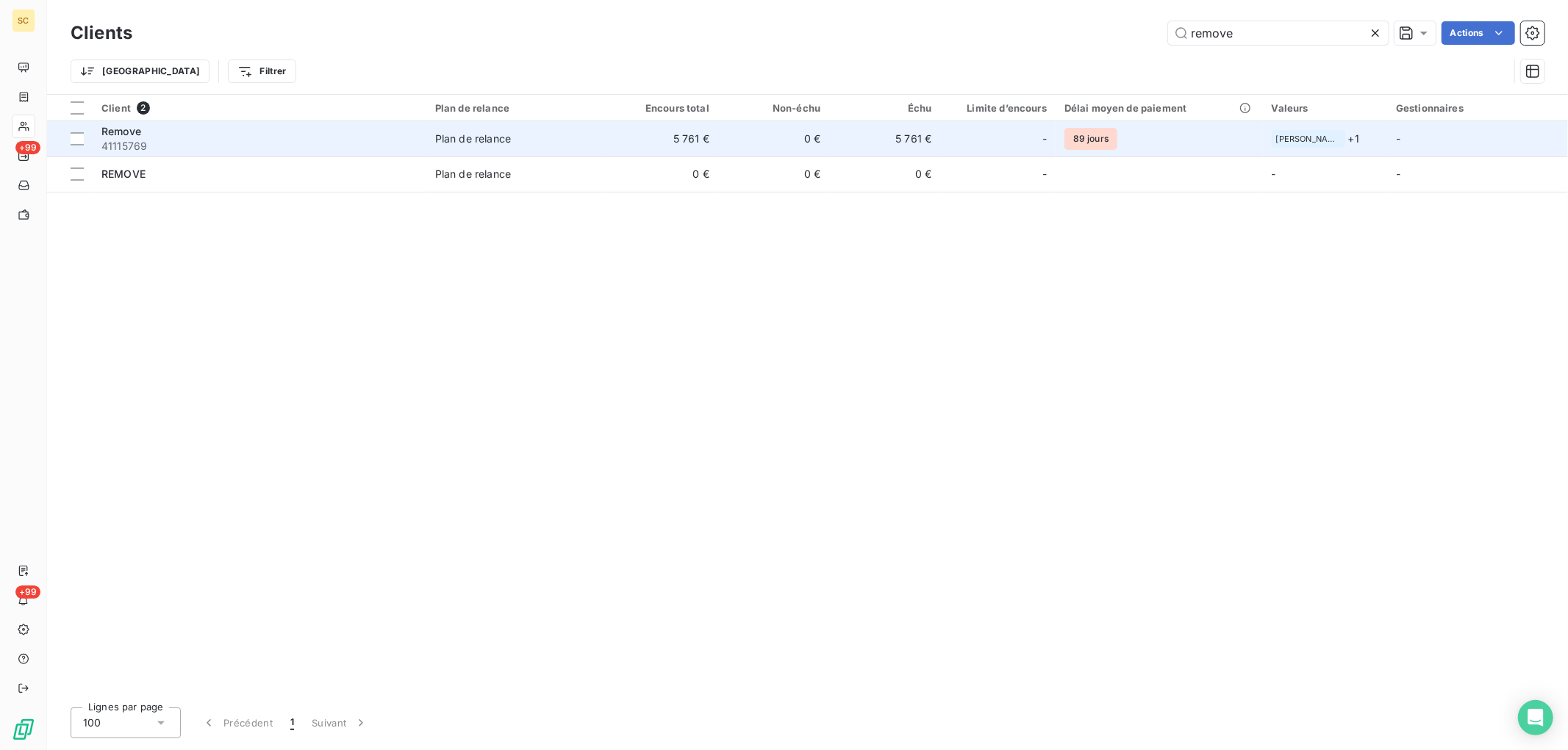
click at [615, 142] on td "5 761 €" at bounding box center [662, 139] width 111 height 35
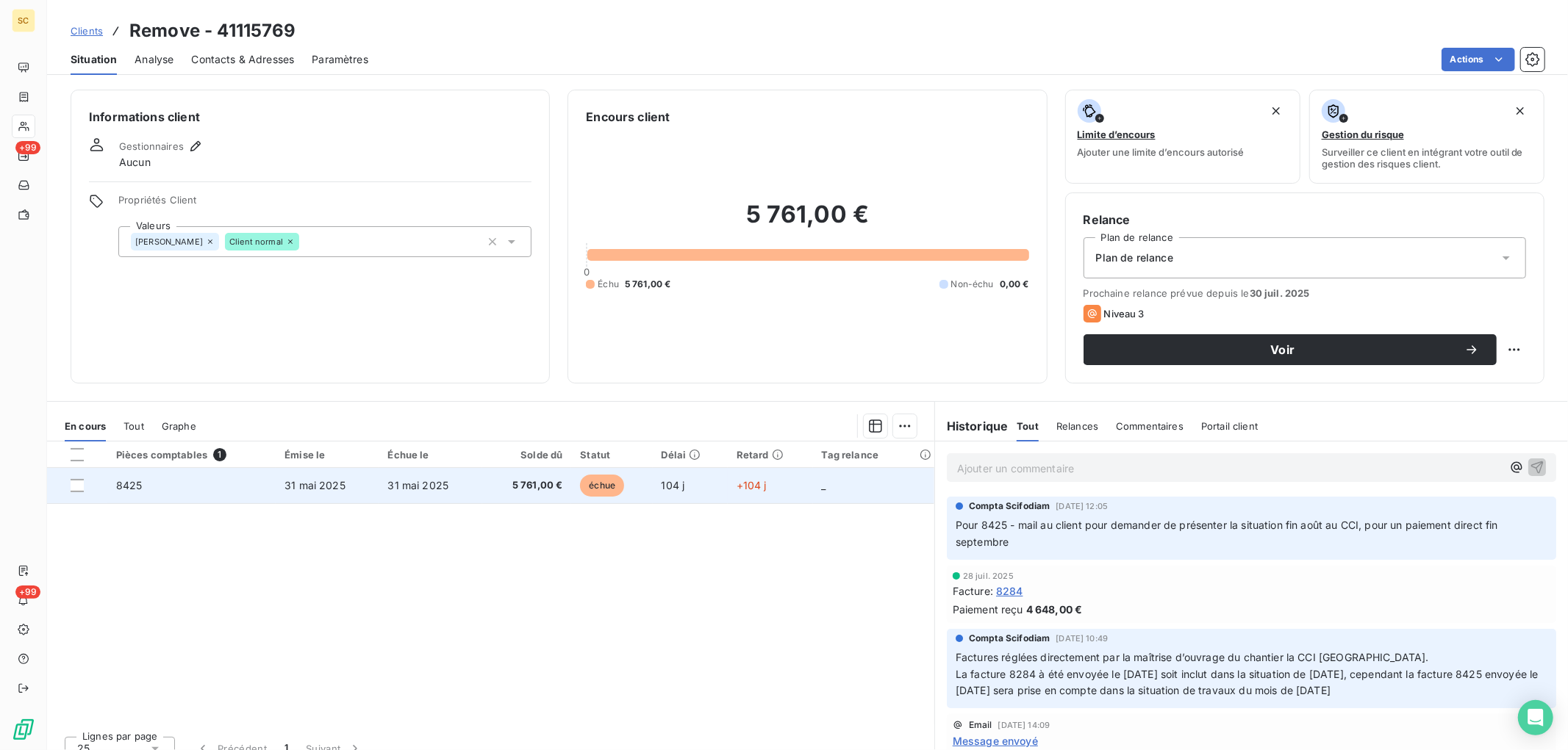
click at [541, 486] on span "5 761,00 €" at bounding box center [527, 485] width 72 height 15
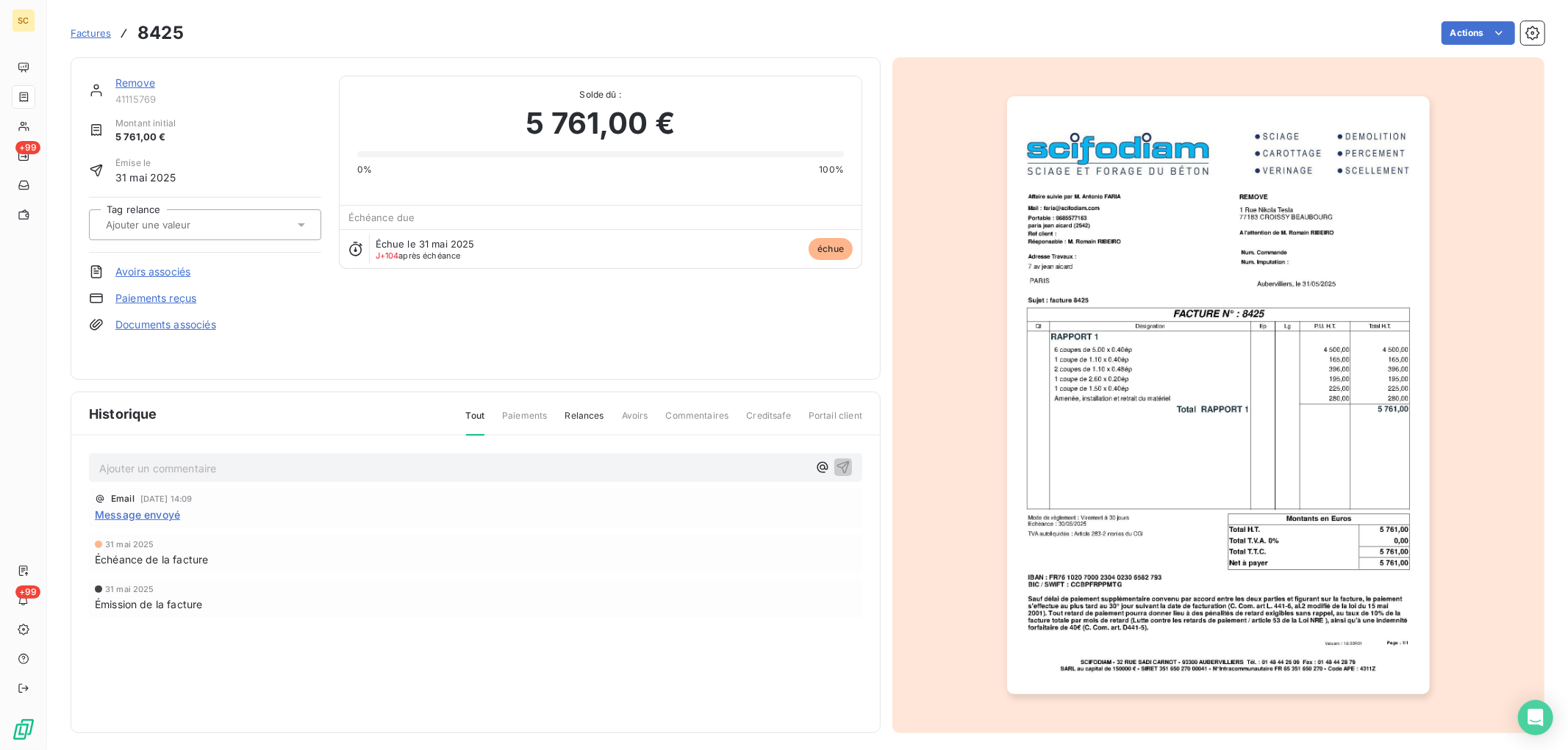
click at [221, 463] on p "Ajouter un commentaire ﻿" at bounding box center [454, 469] width 709 height 18
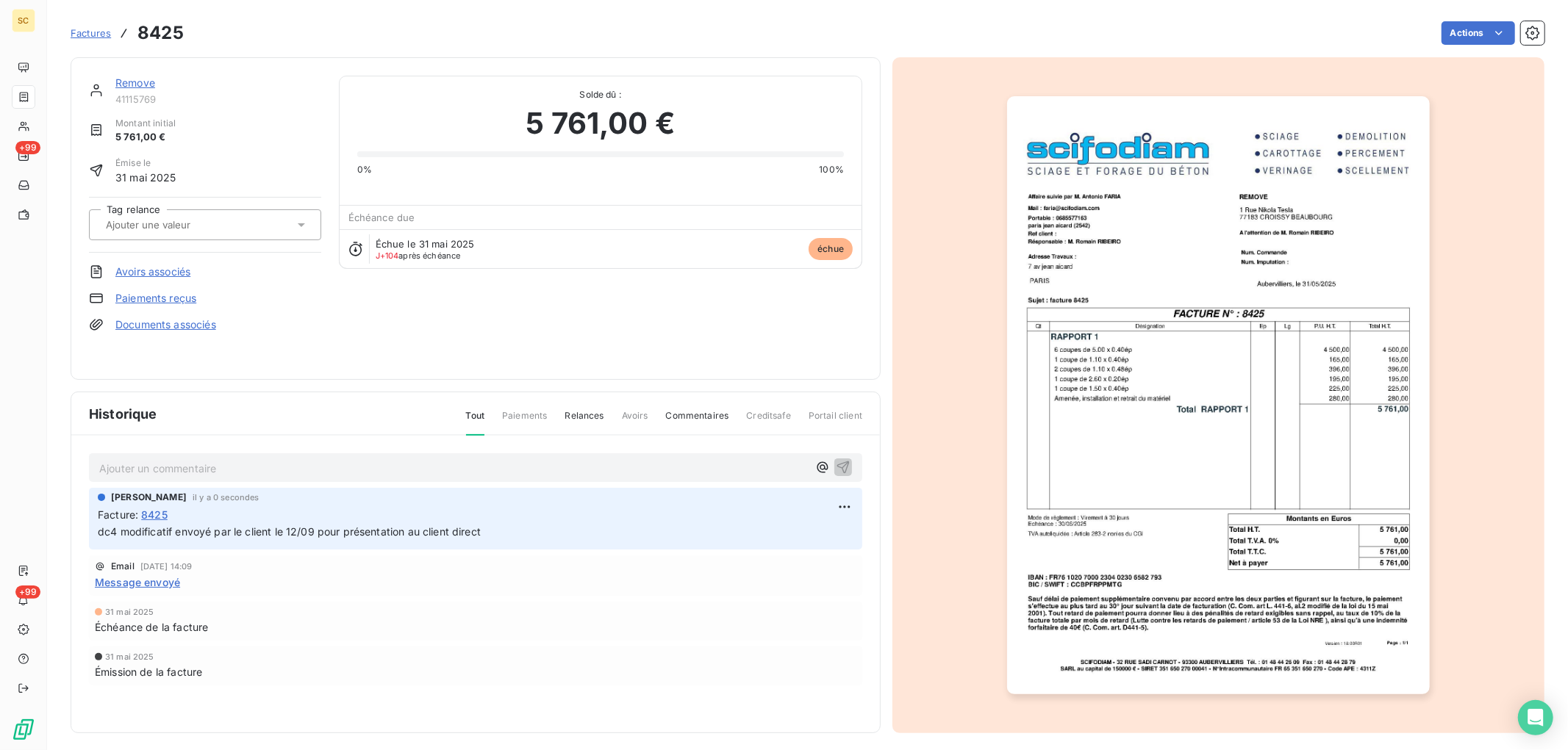
click at [142, 80] on link "Remove" at bounding box center [135, 83] width 40 height 12
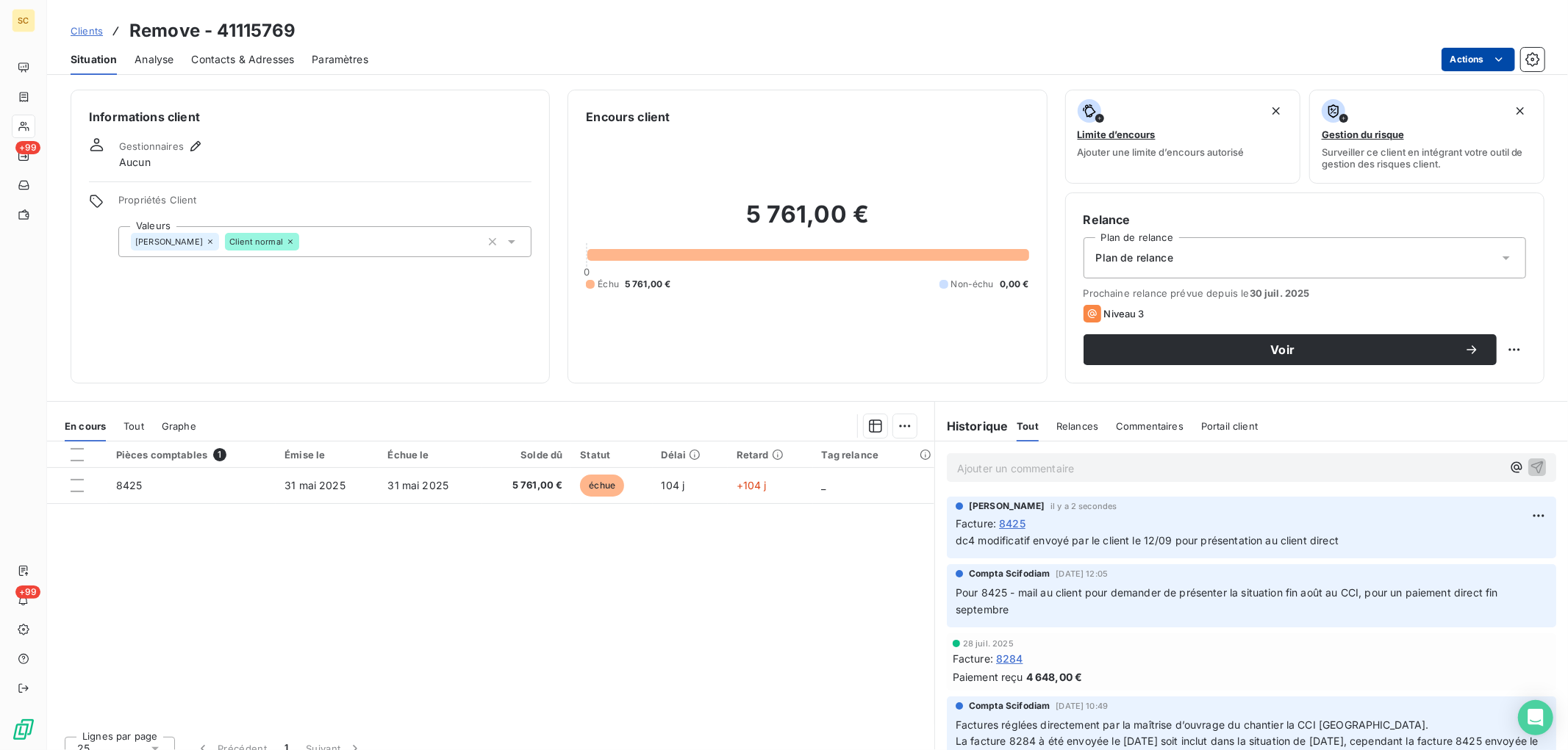
click at [1508, 60] on html "SC +99 +99 Clients Remove - 41115769 Situation Analyse Contacts & Adresses Para…" at bounding box center [784, 375] width 1568 height 750
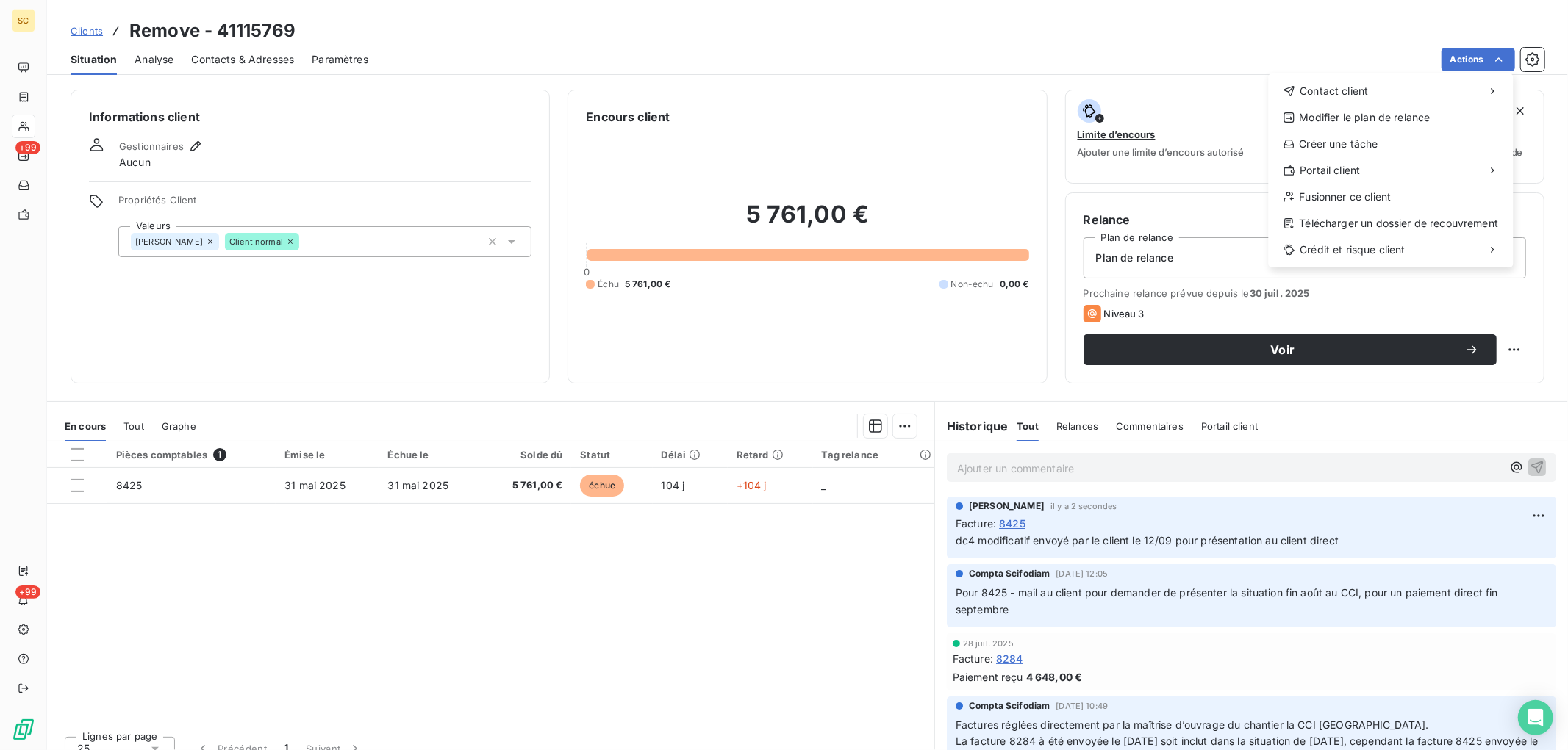
click at [688, 497] on html "SC +99 +99 Clients Remove - 41115769 Situation Analyse Contacts & Adresses Para…" at bounding box center [784, 375] width 1568 height 750
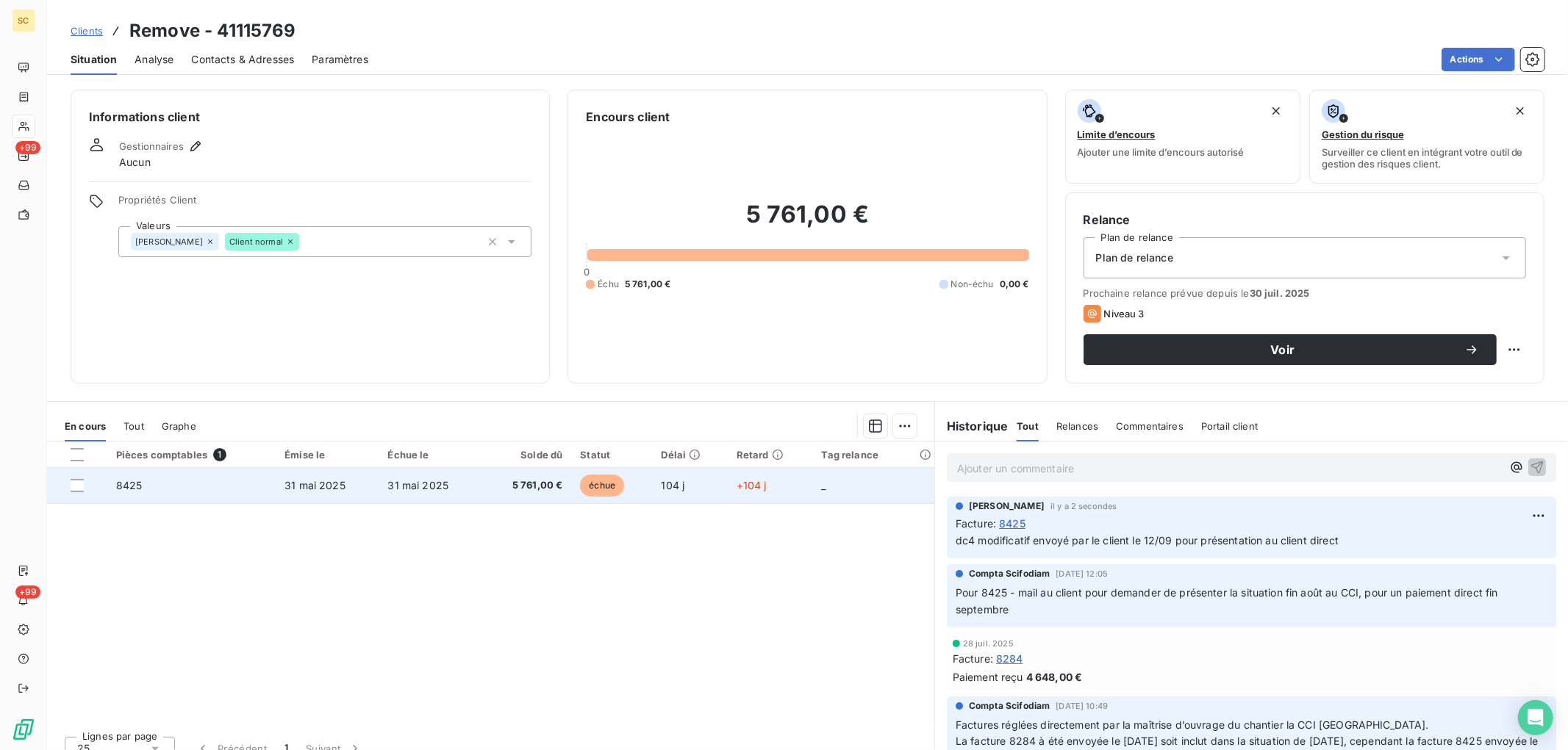
click at [545, 497] on td "5 761,00 €" at bounding box center [527, 485] width 89 height 35
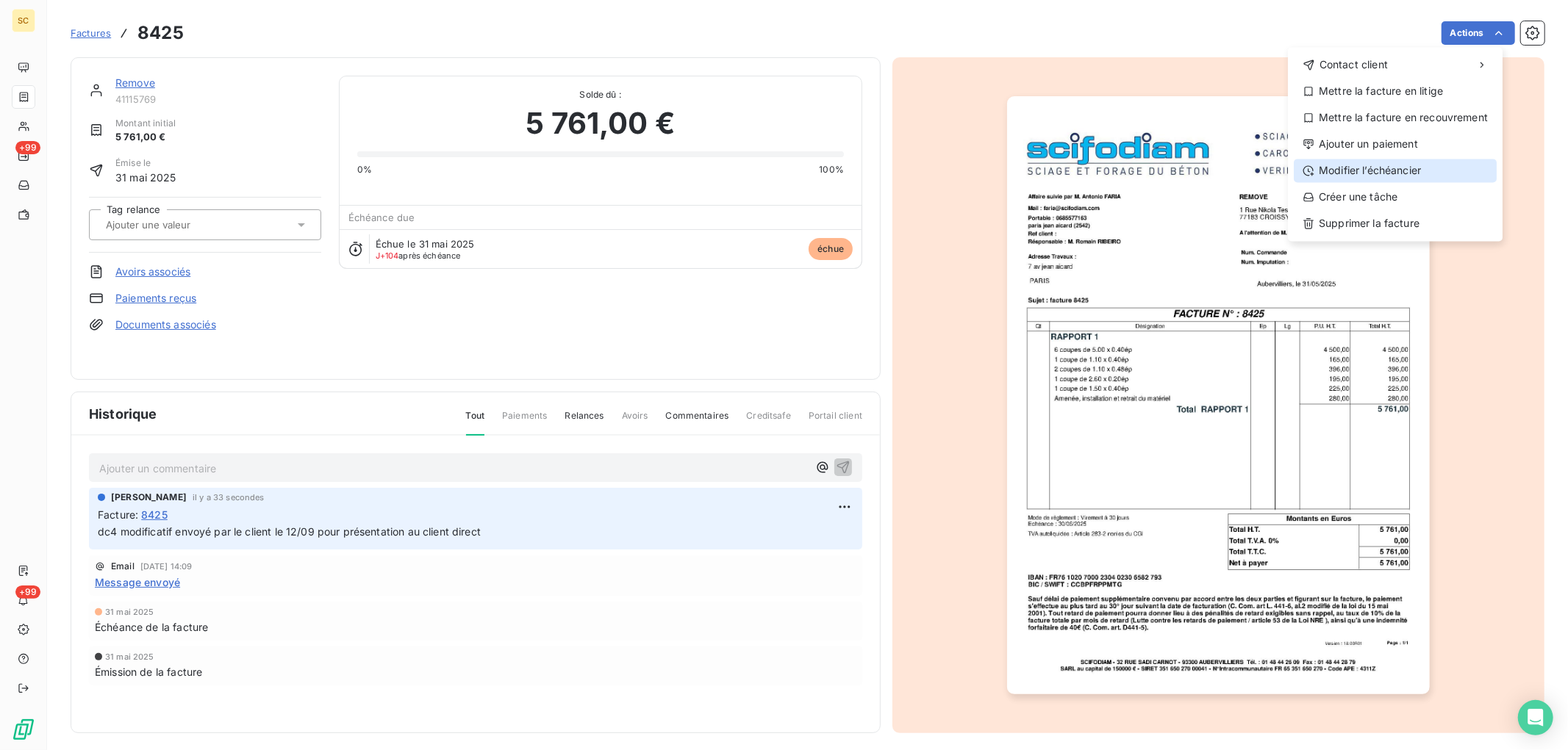
click at [1397, 164] on div "Modifier l’échéancier" at bounding box center [1395, 170] width 203 height 24
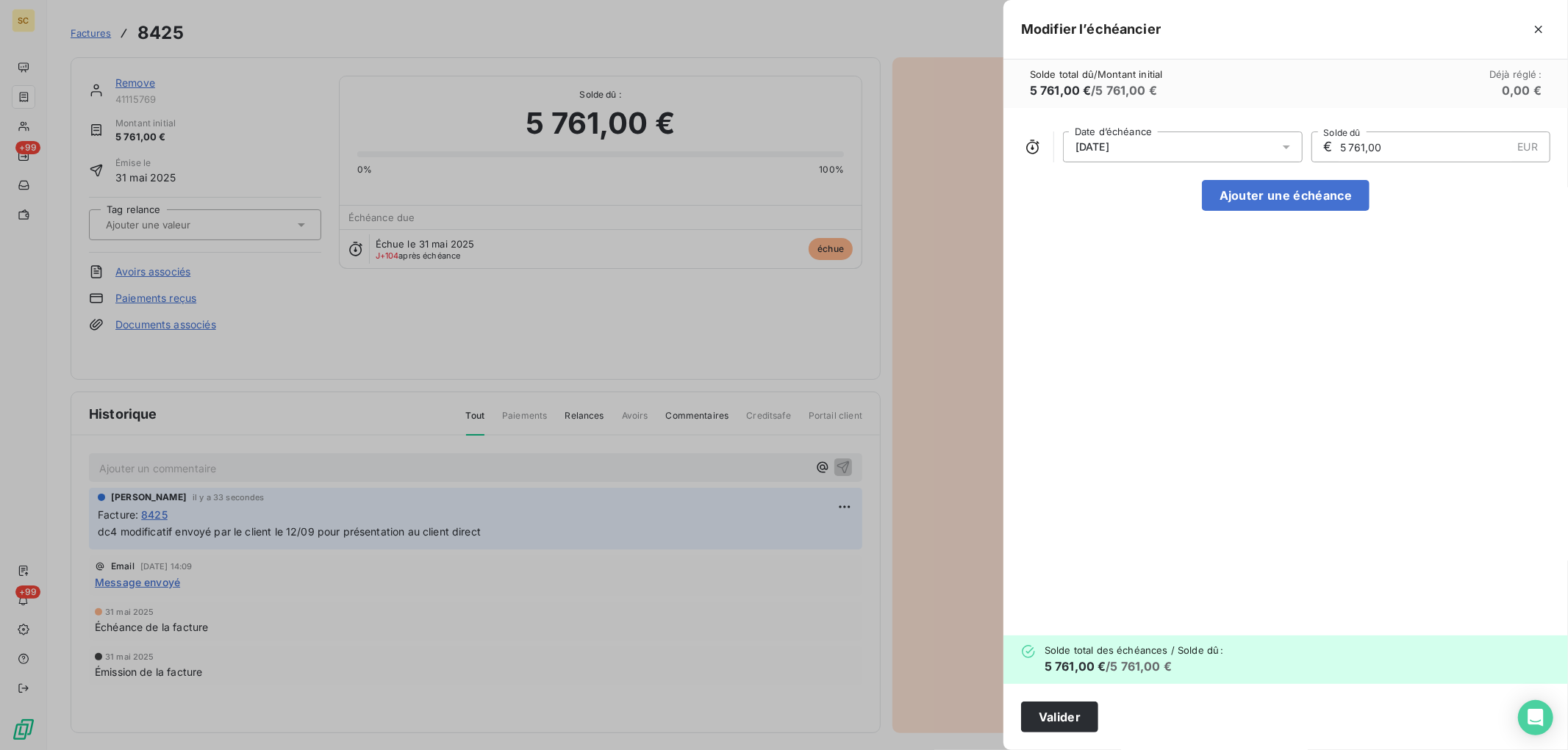
click at [1236, 141] on div "[DATE]" at bounding box center [1183, 147] width 239 height 31
click at [1266, 207] on icon "Go to next month" at bounding box center [1270, 204] width 11 height 11
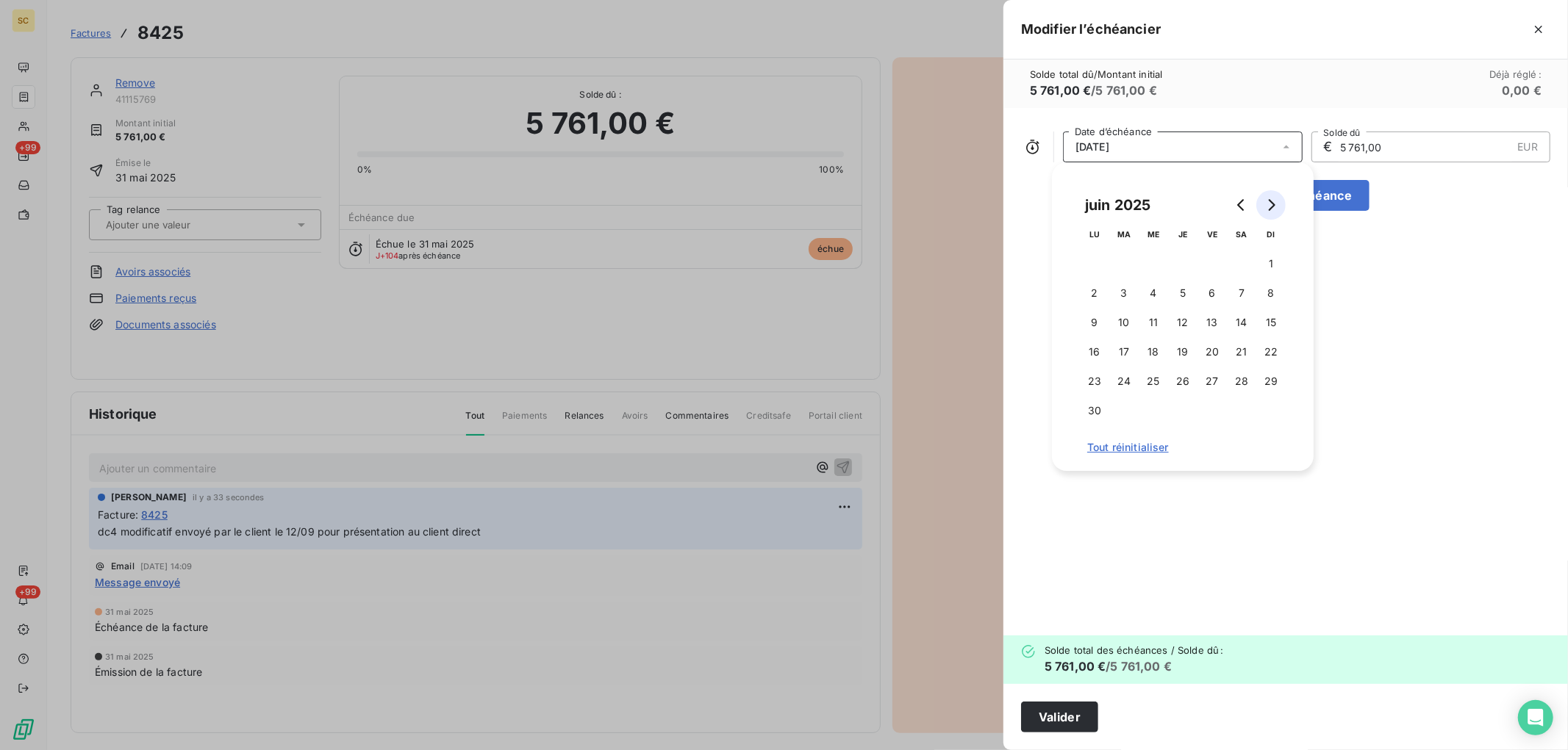
click at [1266, 207] on icon "Go to next month" at bounding box center [1270, 204] width 11 height 11
click at [1098, 343] on button "20" at bounding box center [1095, 352] width 29 height 29
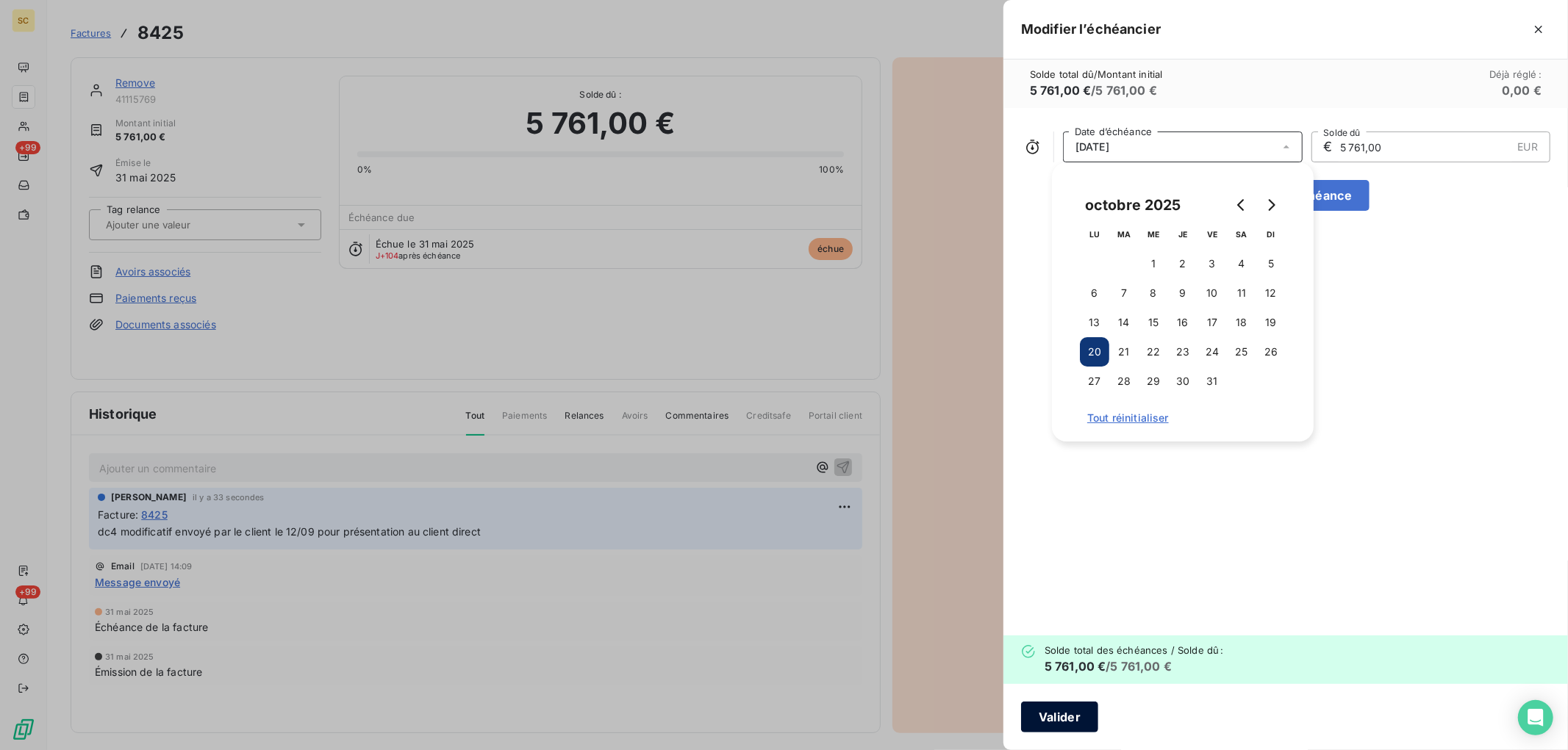
click at [1078, 723] on button "Valider" at bounding box center [1059, 717] width 77 height 31
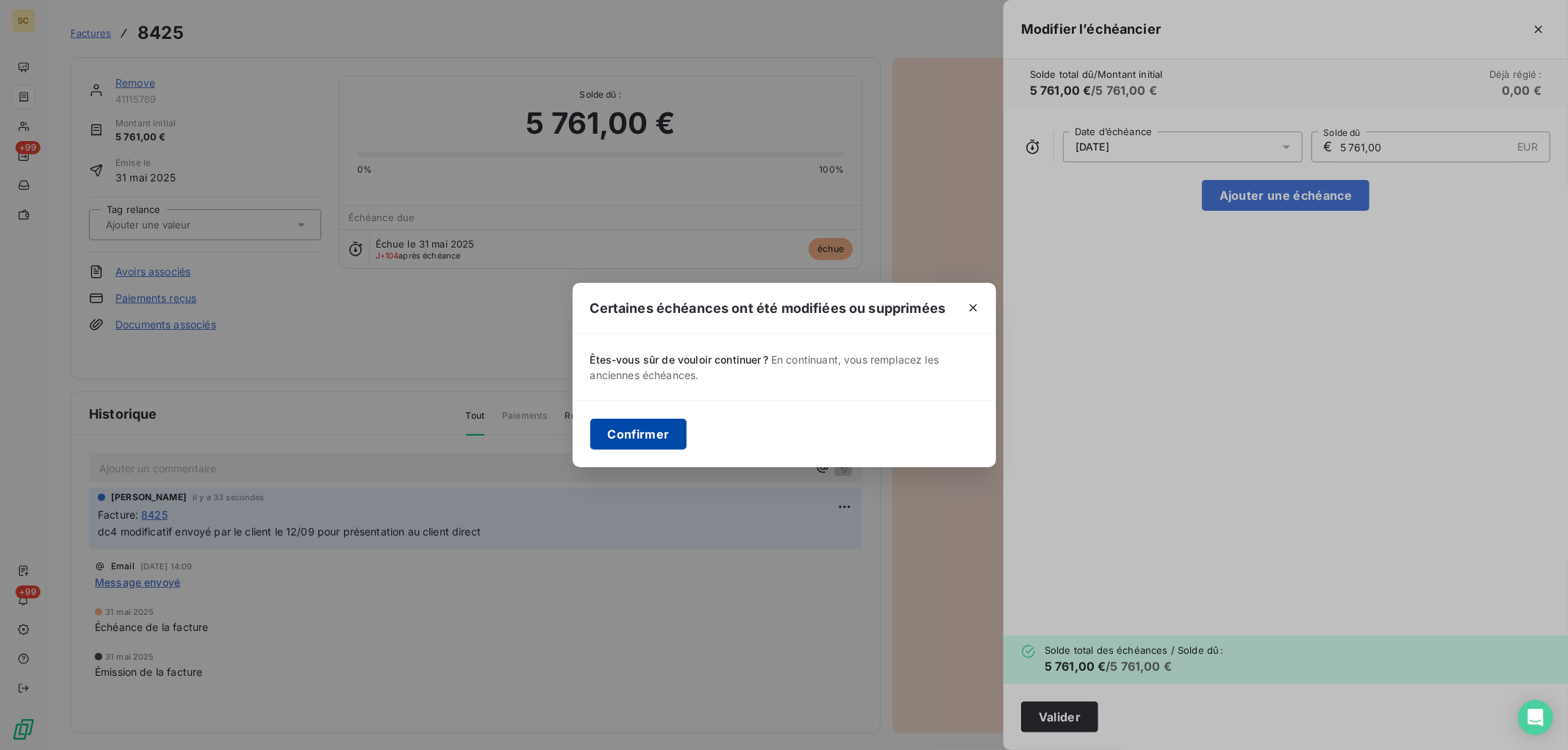
click at [626, 435] on button "Confirmer" at bounding box center [639, 434] width 97 height 31
